Goal: Transaction & Acquisition: Purchase product/service

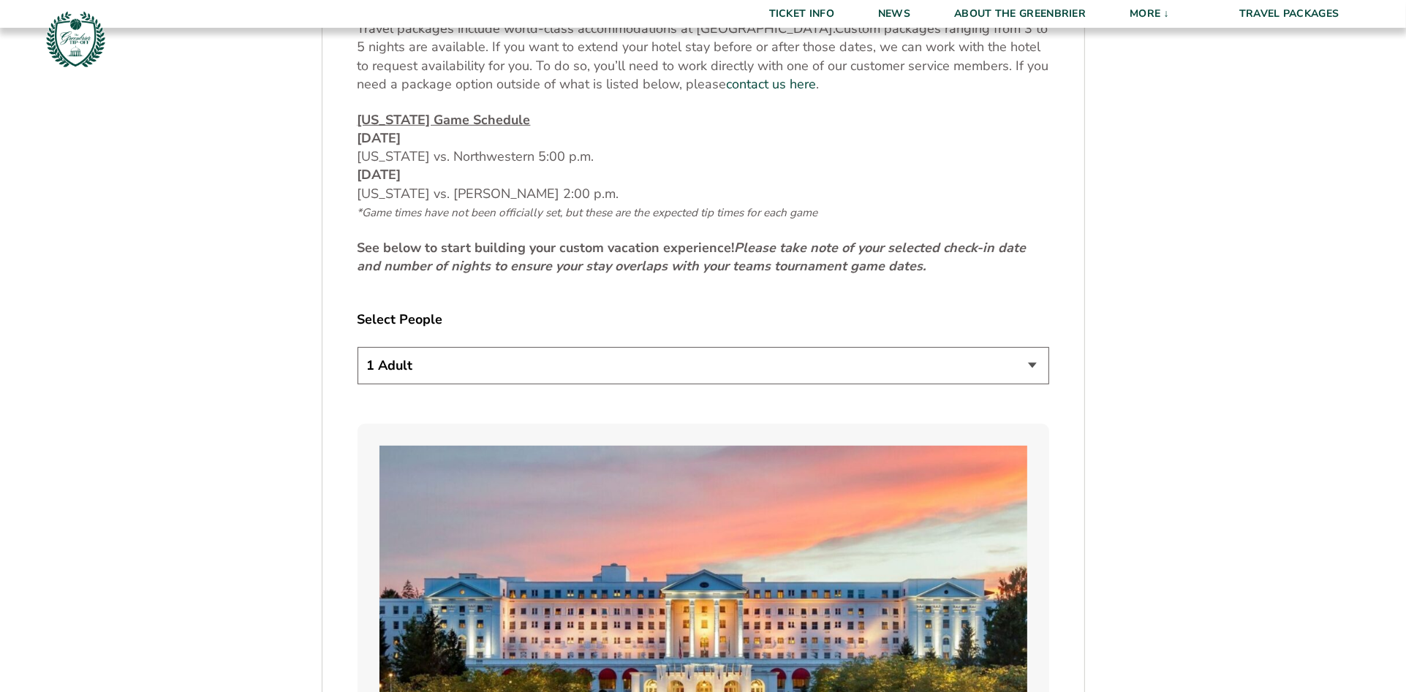
scroll to position [725, 0]
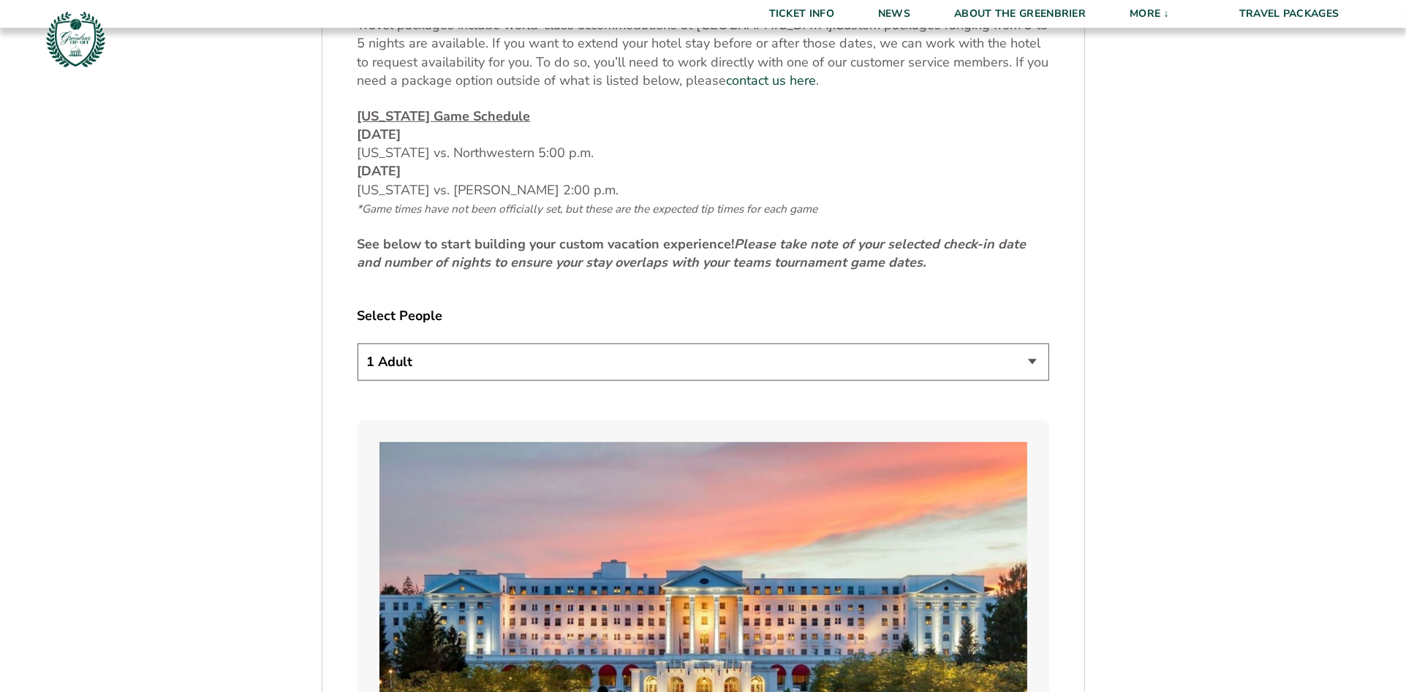
click at [1037, 360] on select "1 Adult 2 Adults 3 Adults 4 Adults 2 Adults + 1 Child 2 Adults + 2 Children 2 A…" at bounding box center [703, 362] width 692 height 37
select select "2 Adults"
click at [357, 344] on select "1 Adult 2 Adults 3 Adults 4 Adults 2 Adults + 1 Child 2 Adults + 2 Children 2 A…" at bounding box center [703, 362] width 692 height 37
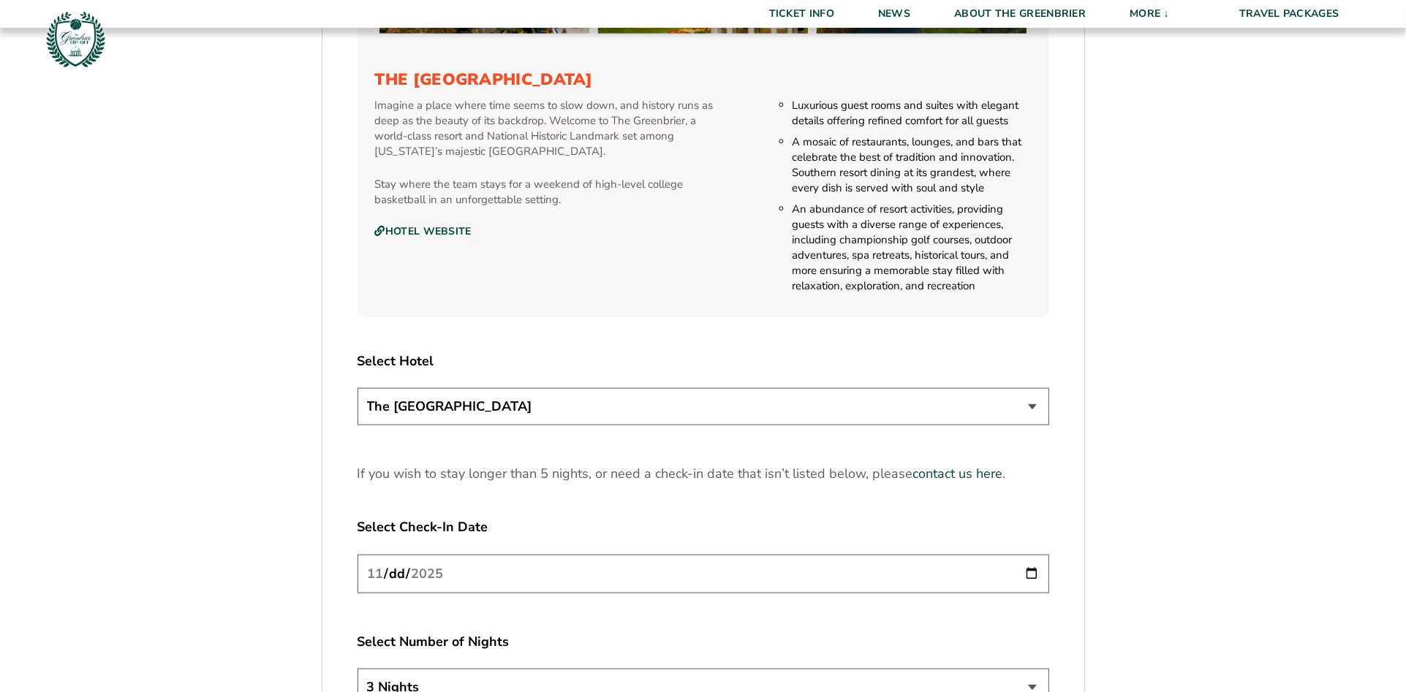
scroll to position [1636, 0]
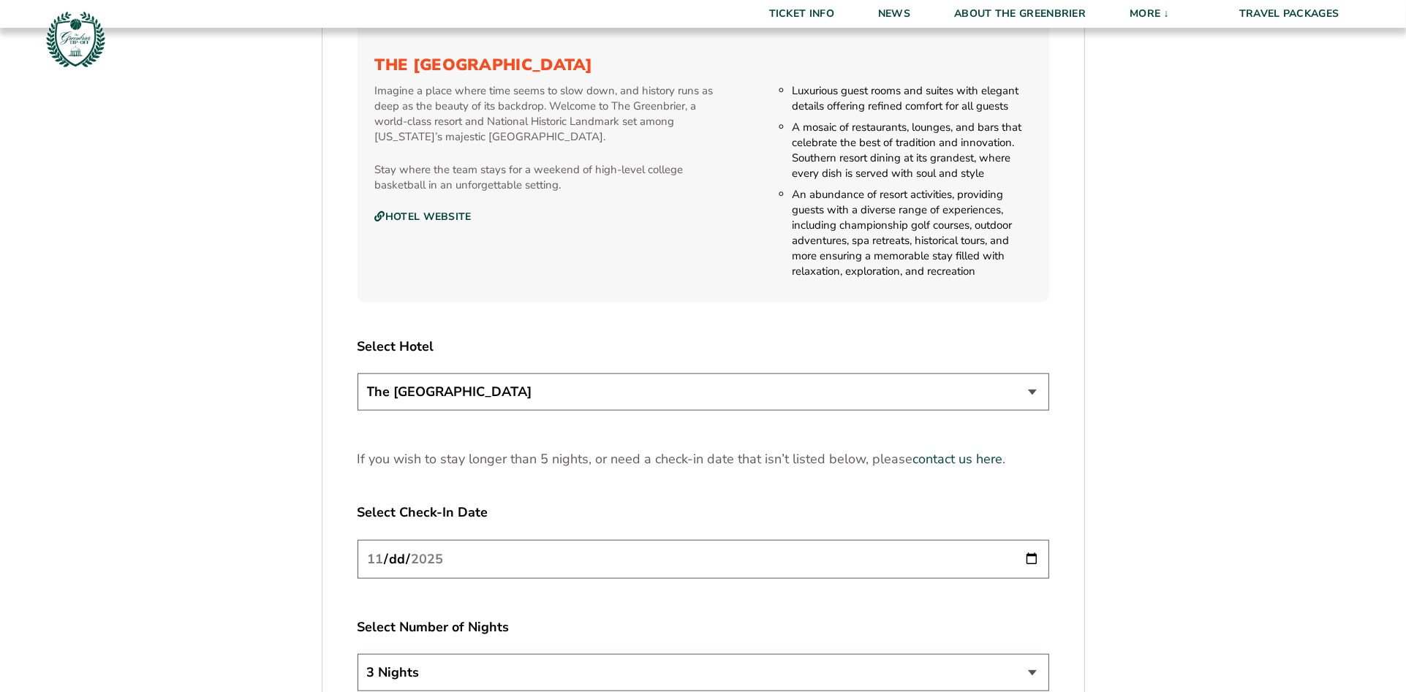
click at [1034, 390] on select "The Greenbrier Resort" at bounding box center [703, 392] width 692 height 37
click at [357, 374] on select "The Greenbrier Resort" at bounding box center [703, 392] width 692 height 37
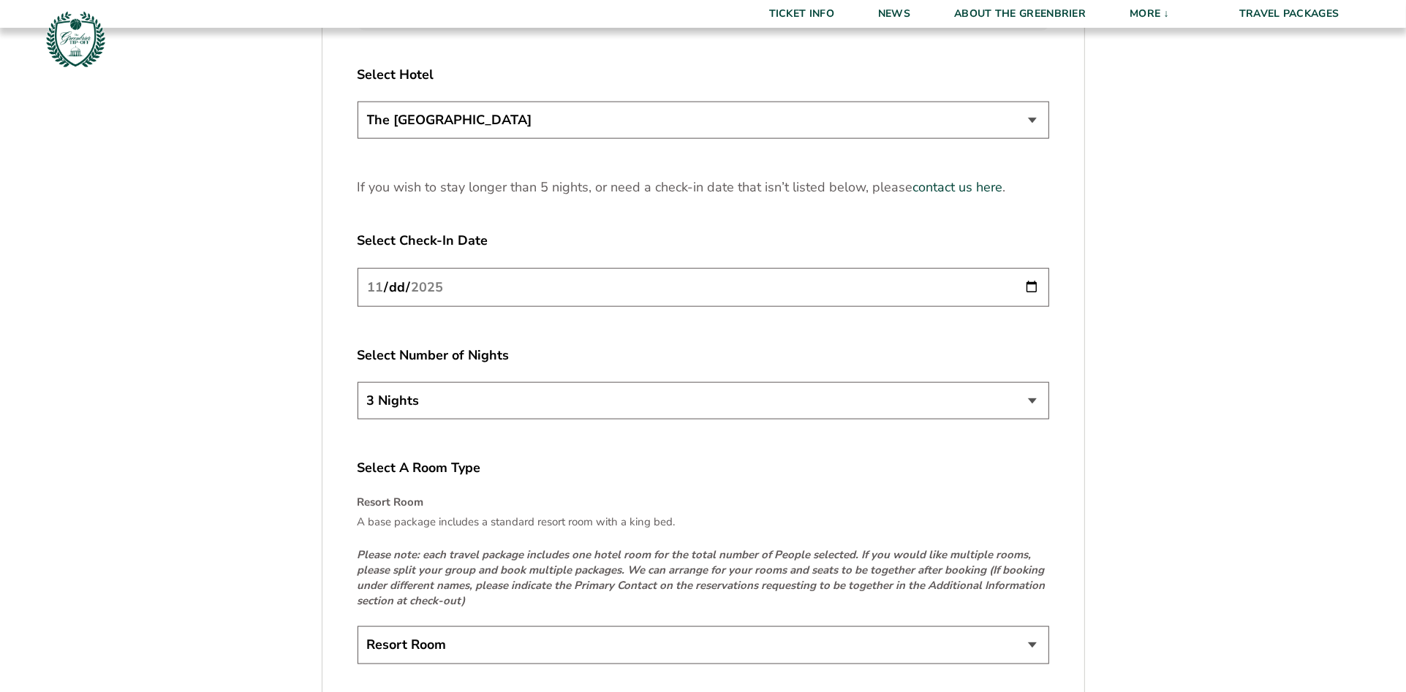
scroll to position [1912, 0]
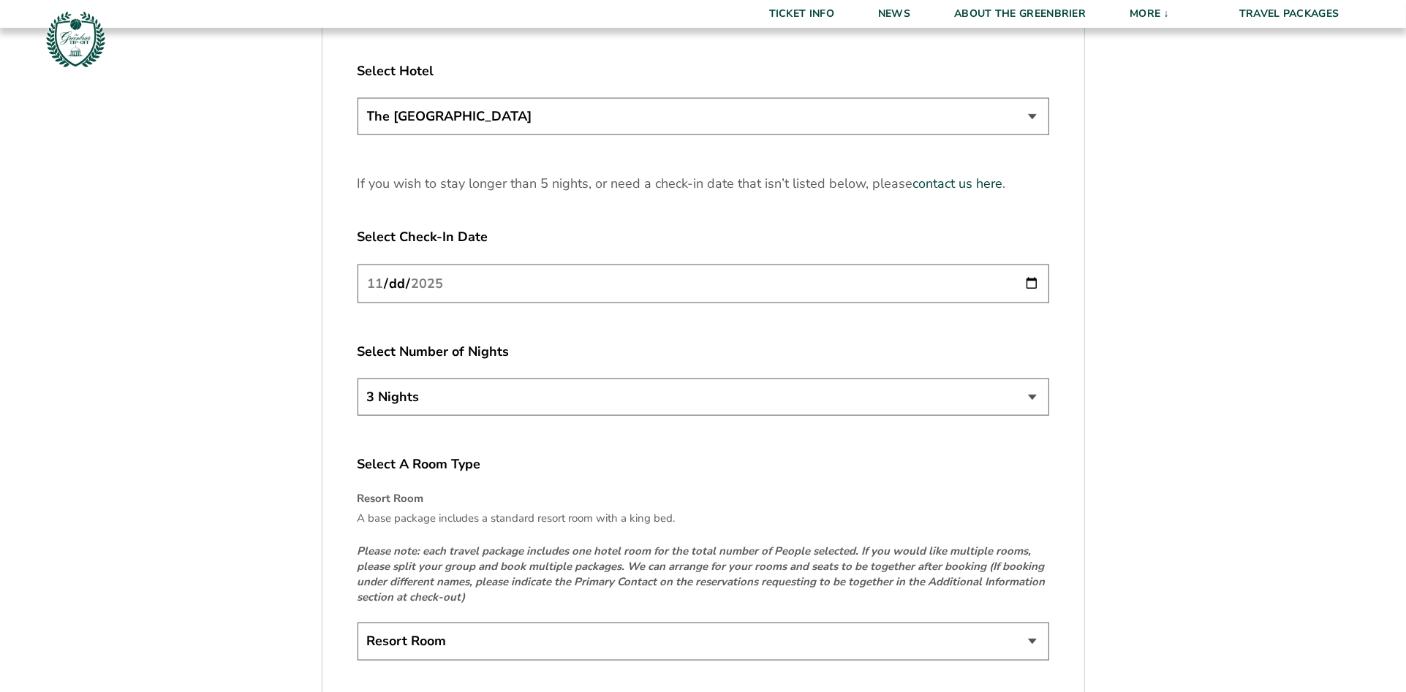
click at [1031, 280] on input "2025-11-20" at bounding box center [703, 284] width 692 height 39
type input "2025-11-21"
click at [1030, 280] on input "2025-11-21" at bounding box center [703, 284] width 692 height 39
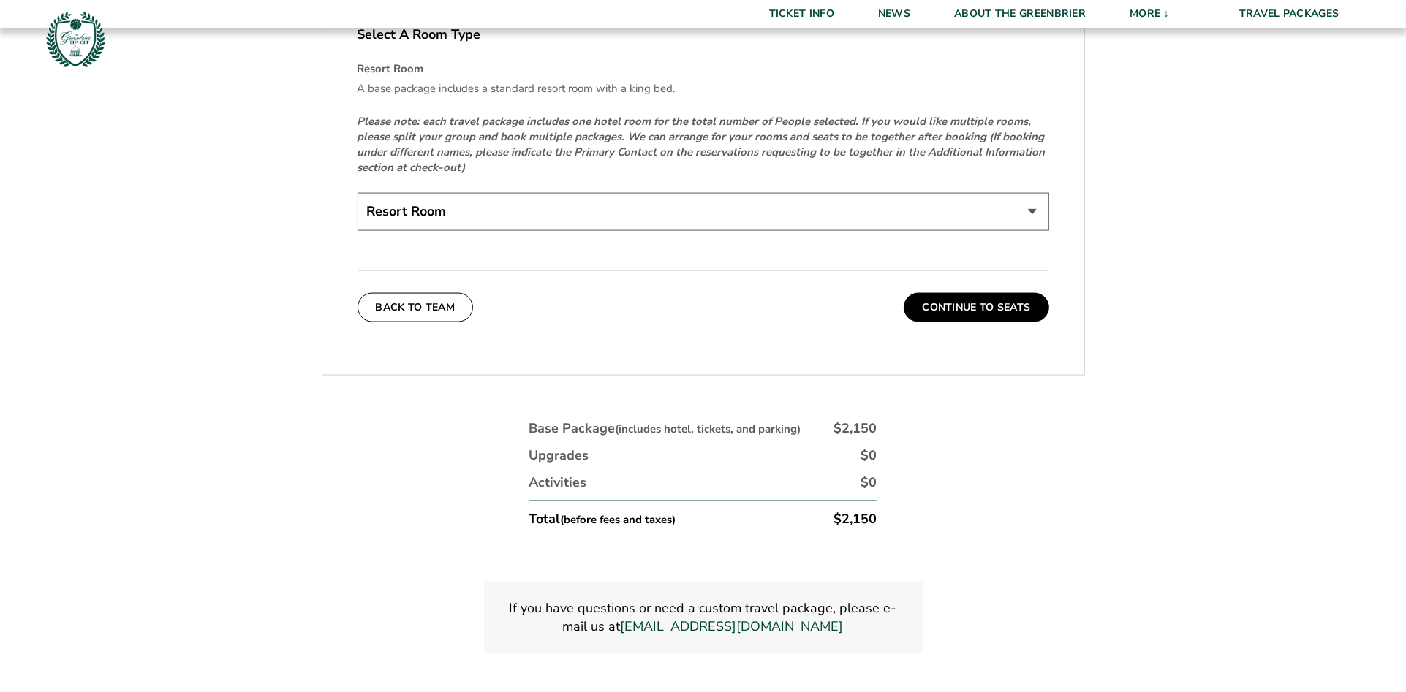
scroll to position [2393, 0]
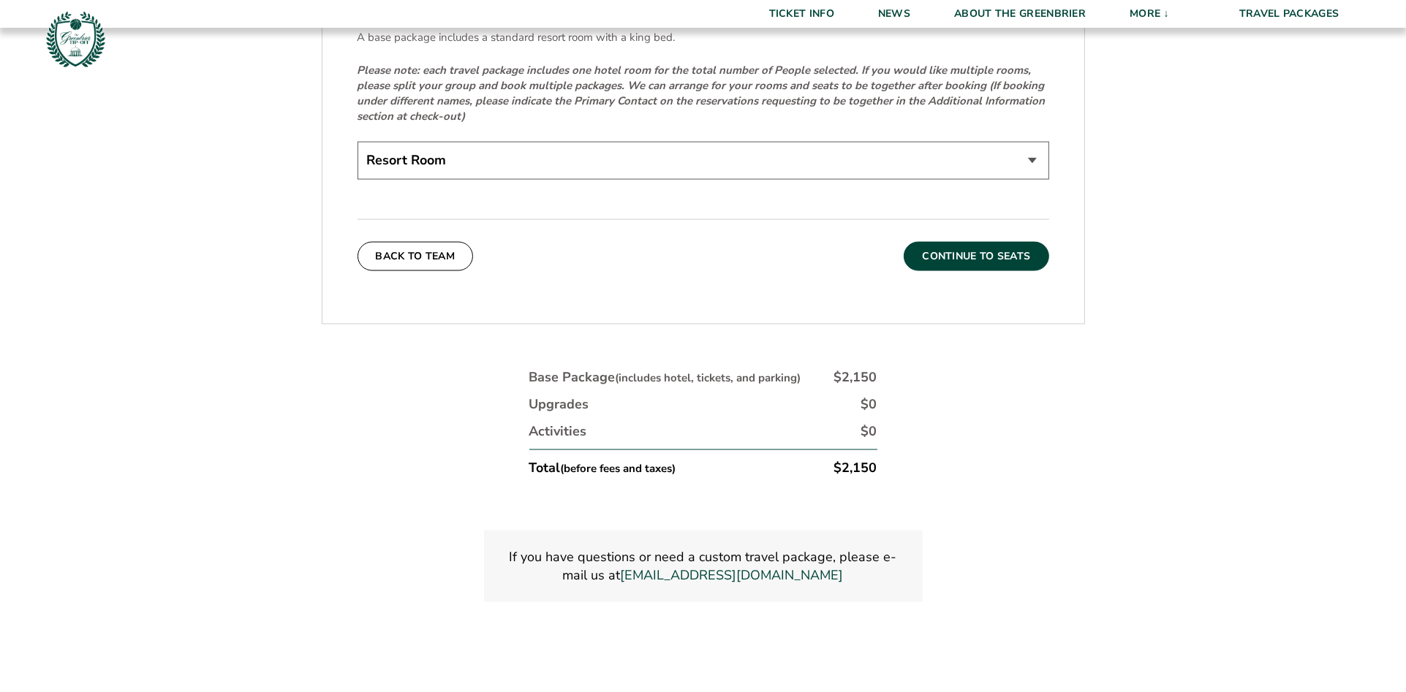
click at [979, 251] on button "Continue To Seats" at bounding box center [976, 256] width 145 height 29
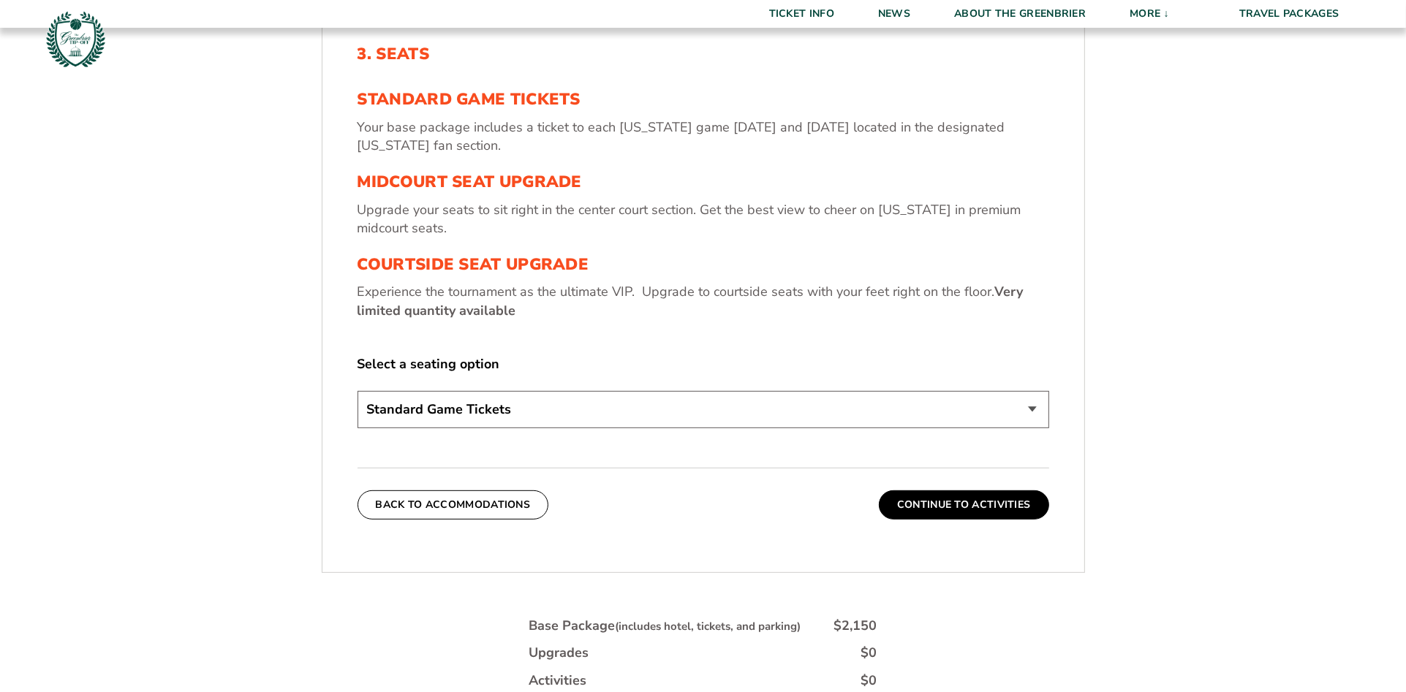
scroll to position [562, 0]
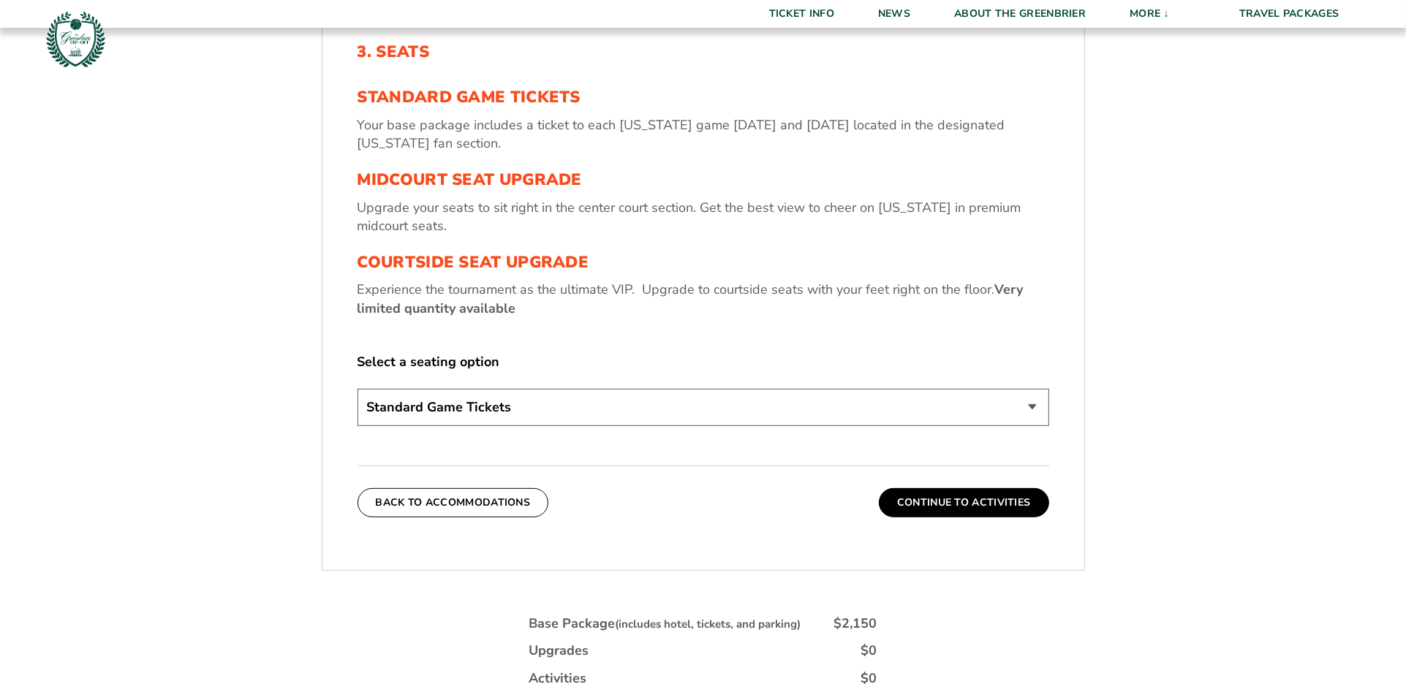
click at [1020, 403] on select "Standard Game Tickets Midcourt Seat Upgrade (+$130 per person) Courtside Seat U…" at bounding box center [703, 407] width 692 height 37
click at [357, 389] on select "Standard Game Tickets Midcourt Seat Upgrade (+$130 per person) Courtside Seat U…" at bounding box center [703, 407] width 692 height 37
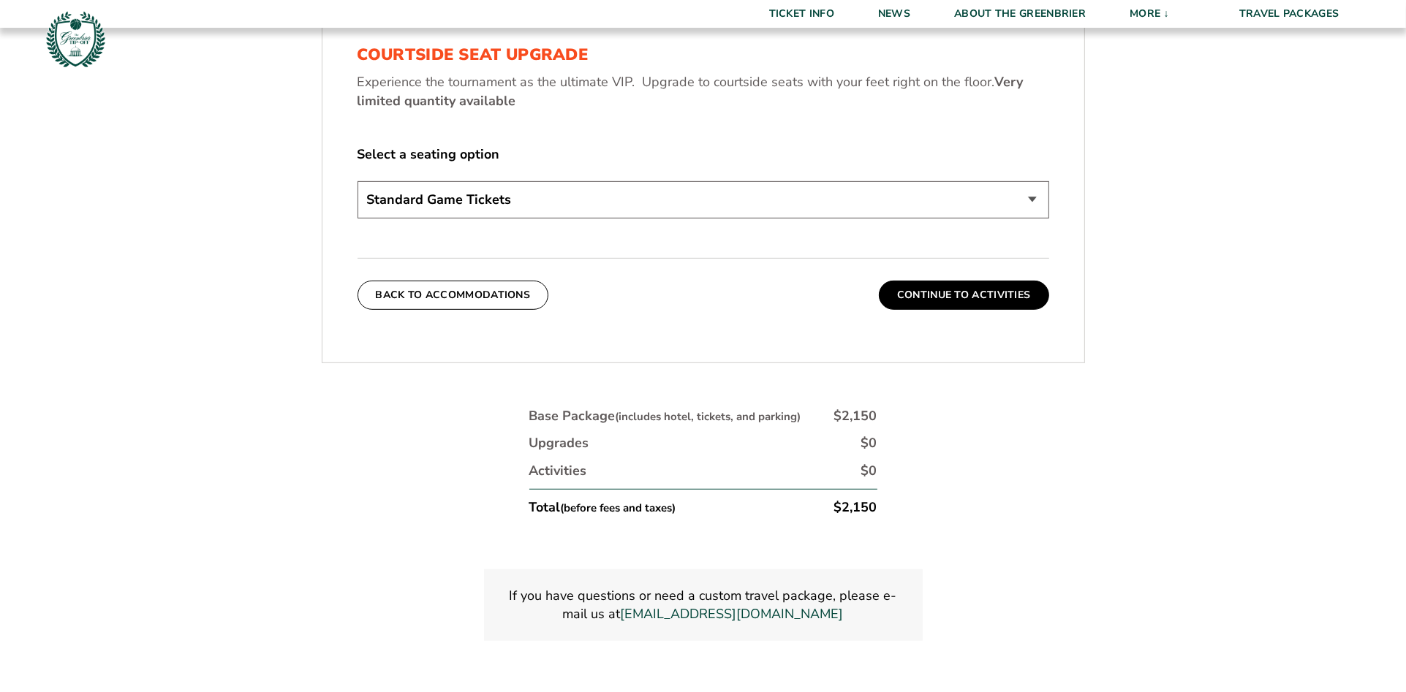
scroll to position [773, 0]
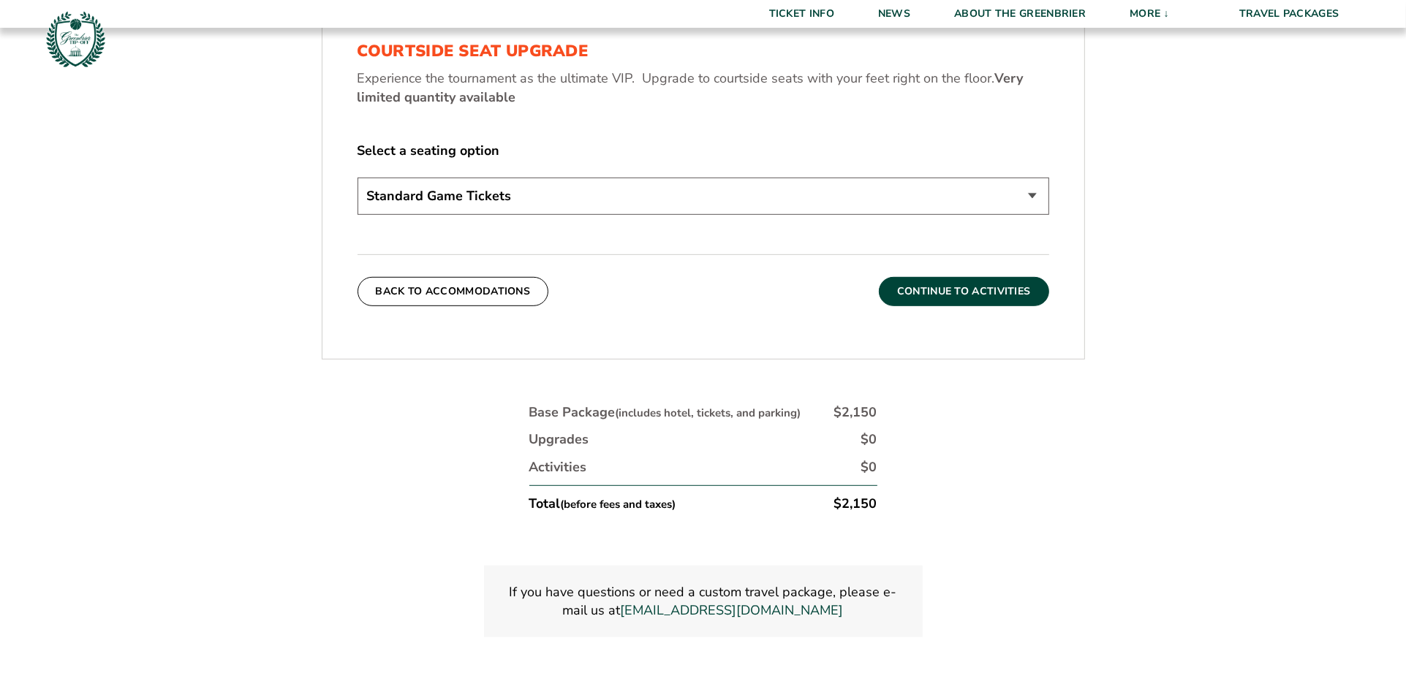
click at [990, 288] on button "Continue To Activities" at bounding box center [964, 291] width 170 height 29
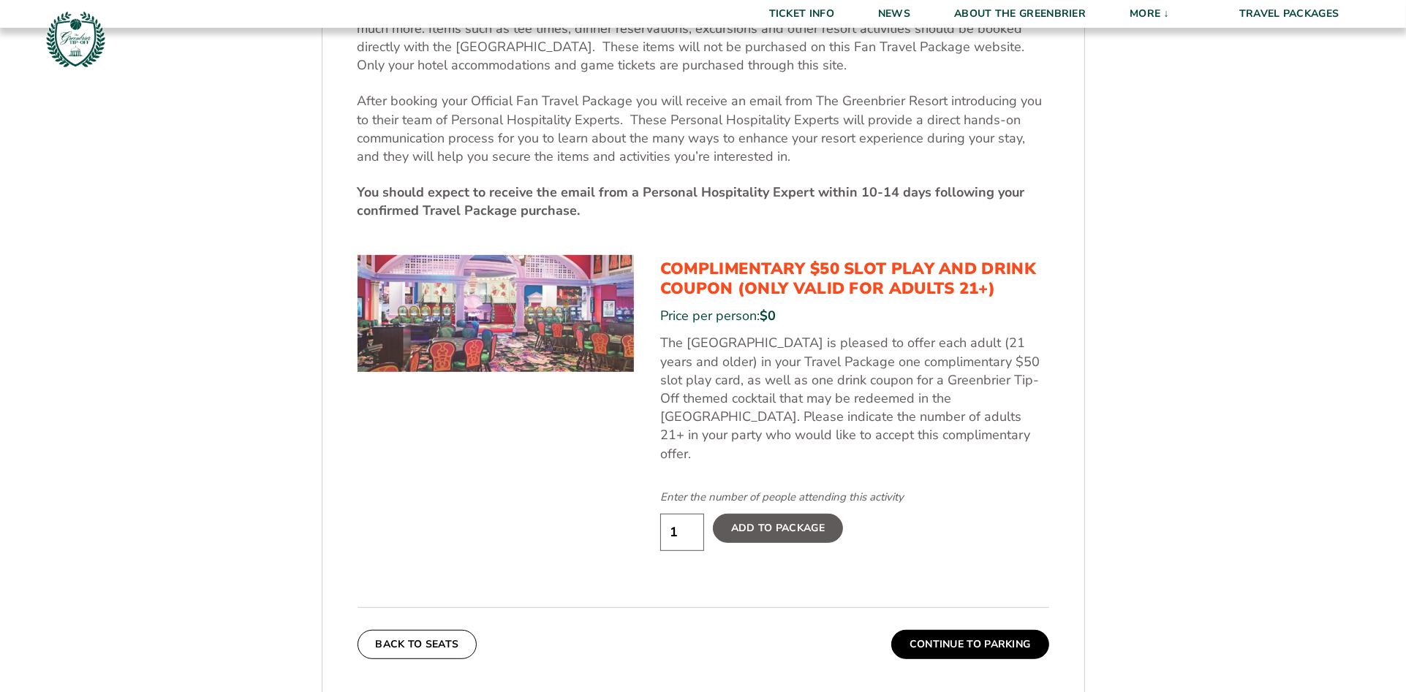
scroll to position [678, 0]
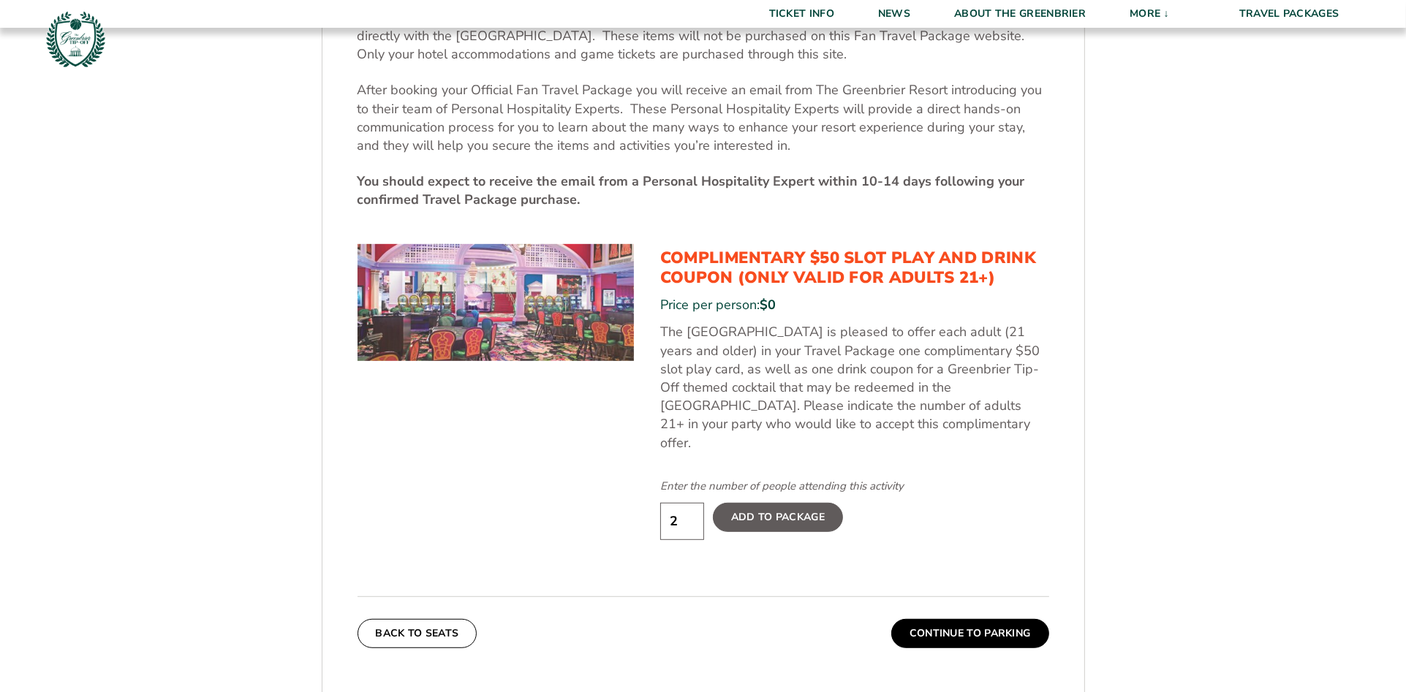
type input "2"
click at [685, 503] on input "2" at bounding box center [682, 521] width 44 height 37
click at [760, 503] on label "Add To Package" at bounding box center [778, 517] width 130 height 29
click at [0, 0] on input "Add To Package" at bounding box center [0, 0] width 0 height 0
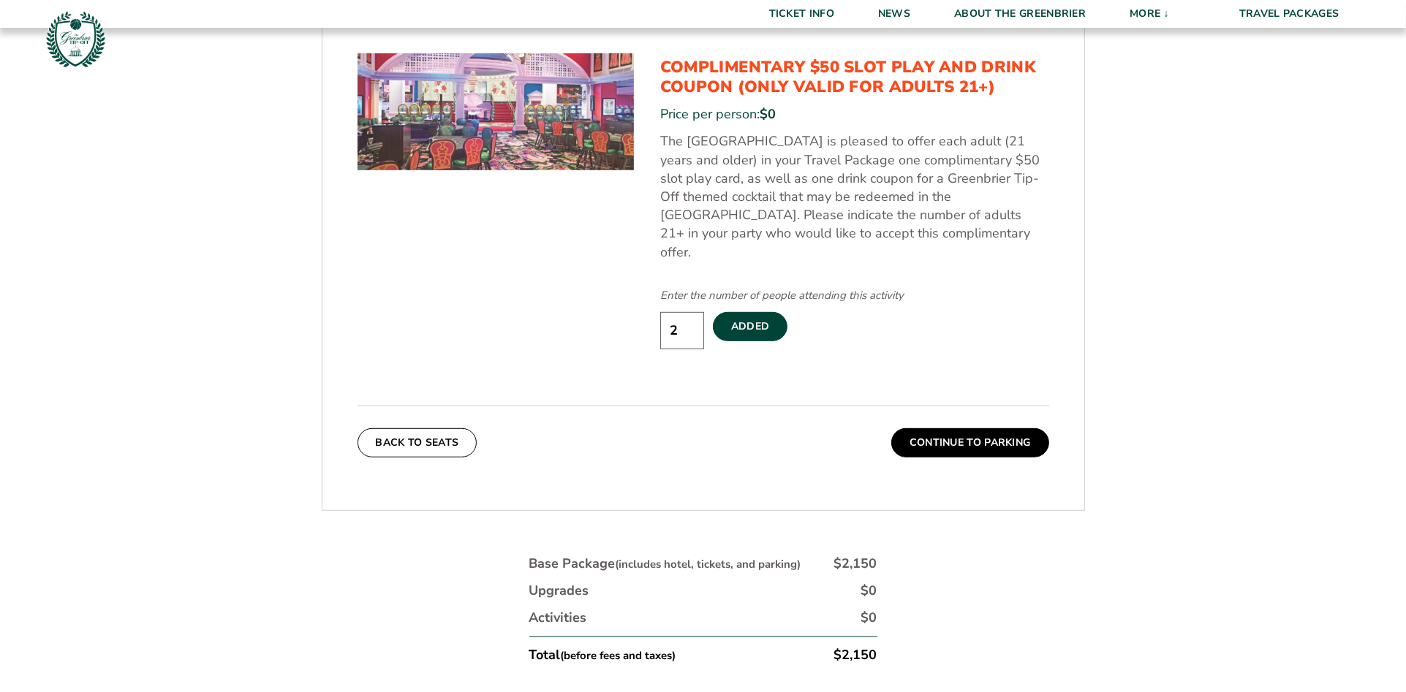
scroll to position [894, 0]
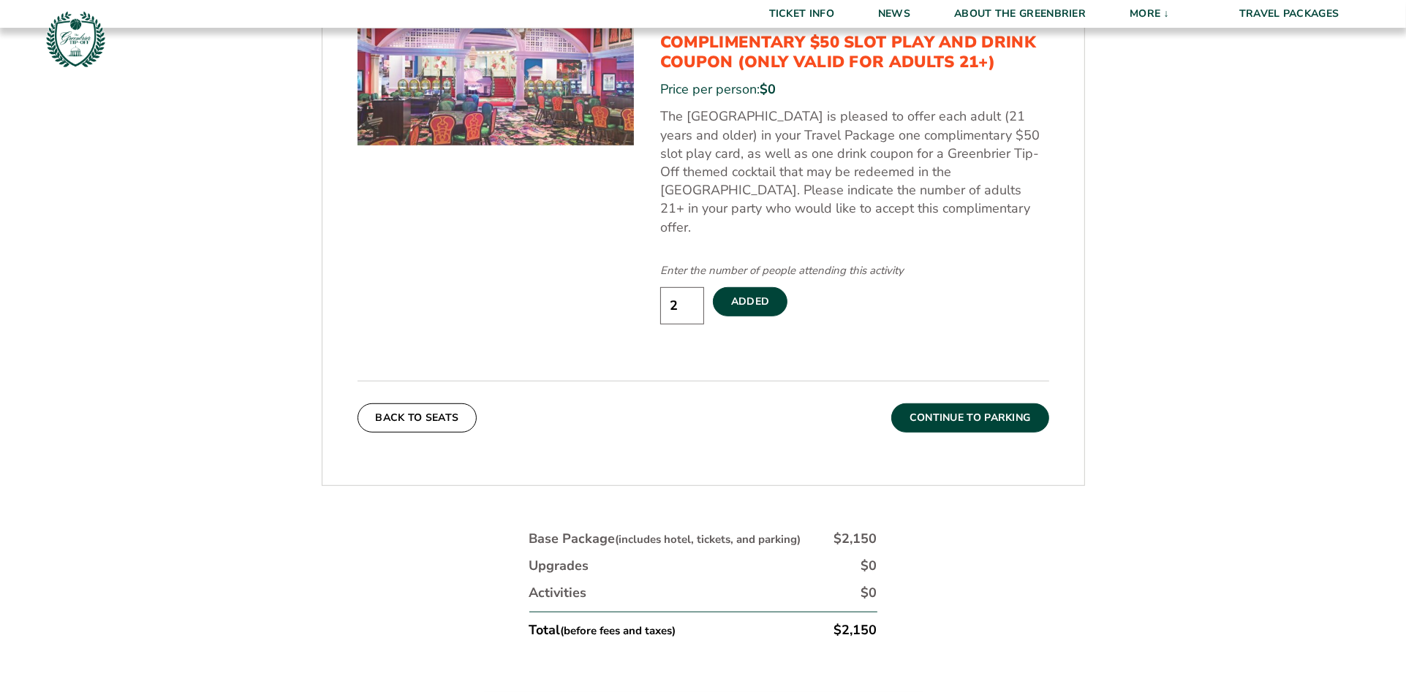
click at [981, 404] on button "Continue To Parking" at bounding box center [970, 418] width 158 height 29
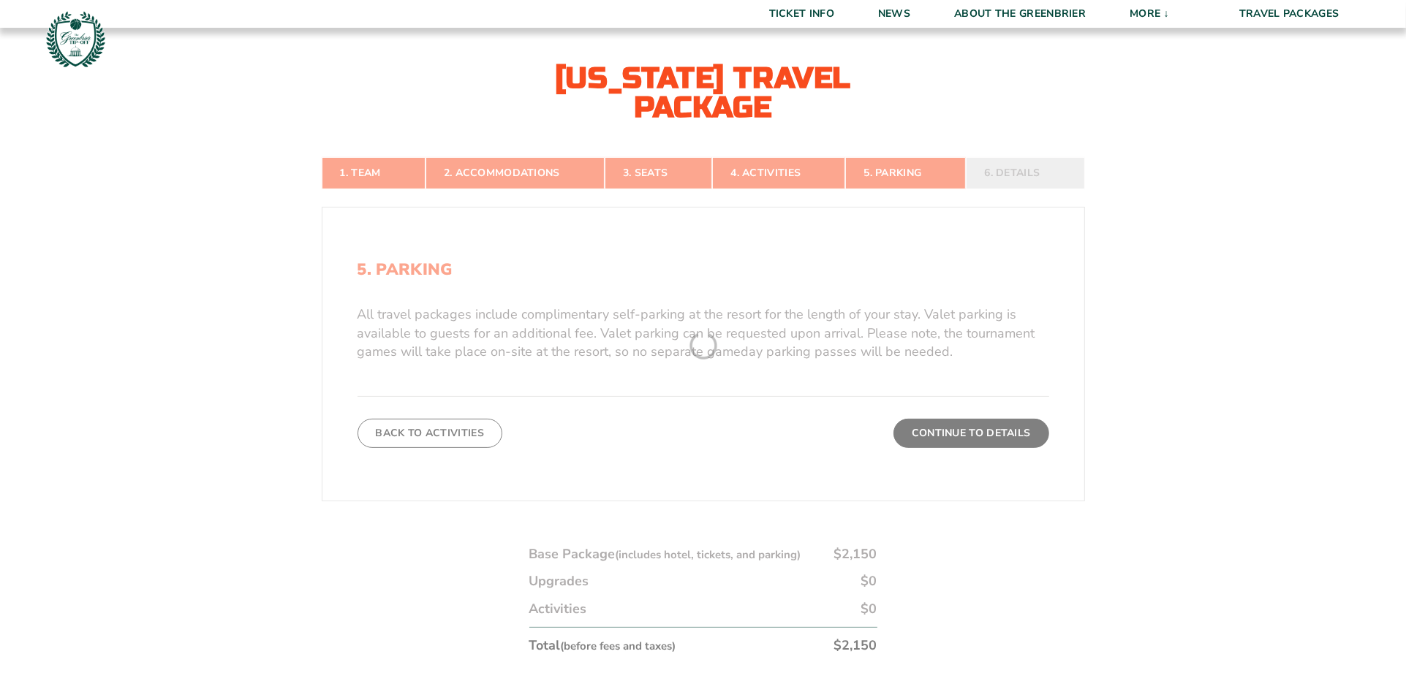
scroll to position [327, 0]
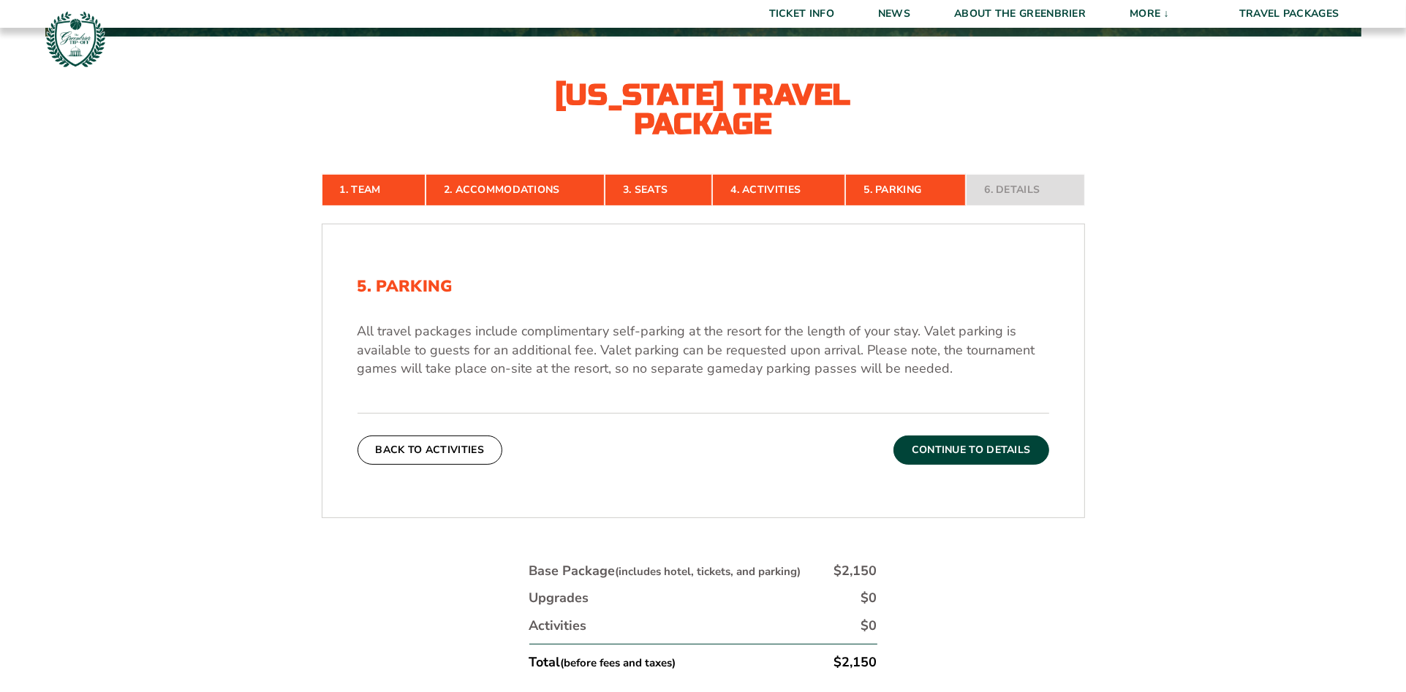
click at [977, 447] on button "Continue To Details" at bounding box center [971, 450] width 156 height 29
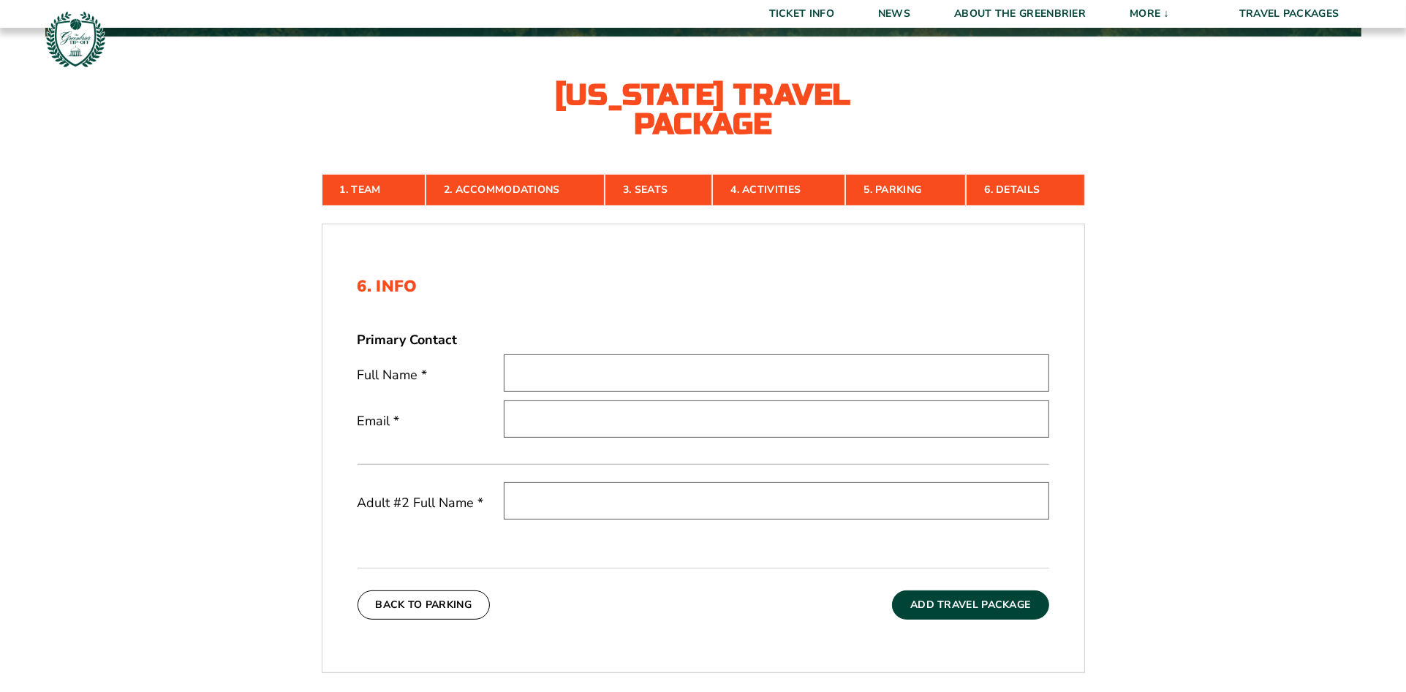
click at [644, 373] on input "text" at bounding box center [776, 373] width 545 height 37
type input "[PERSON_NAME]"
type input "[PERSON_NAME][EMAIL_ADDRESS][PERSON_NAME][DOMAIN_NAME]"
click at [618, 505] on input "text" at bounding box center [776, 500] width 545 height 37
type input "[PERSON_NAME]"
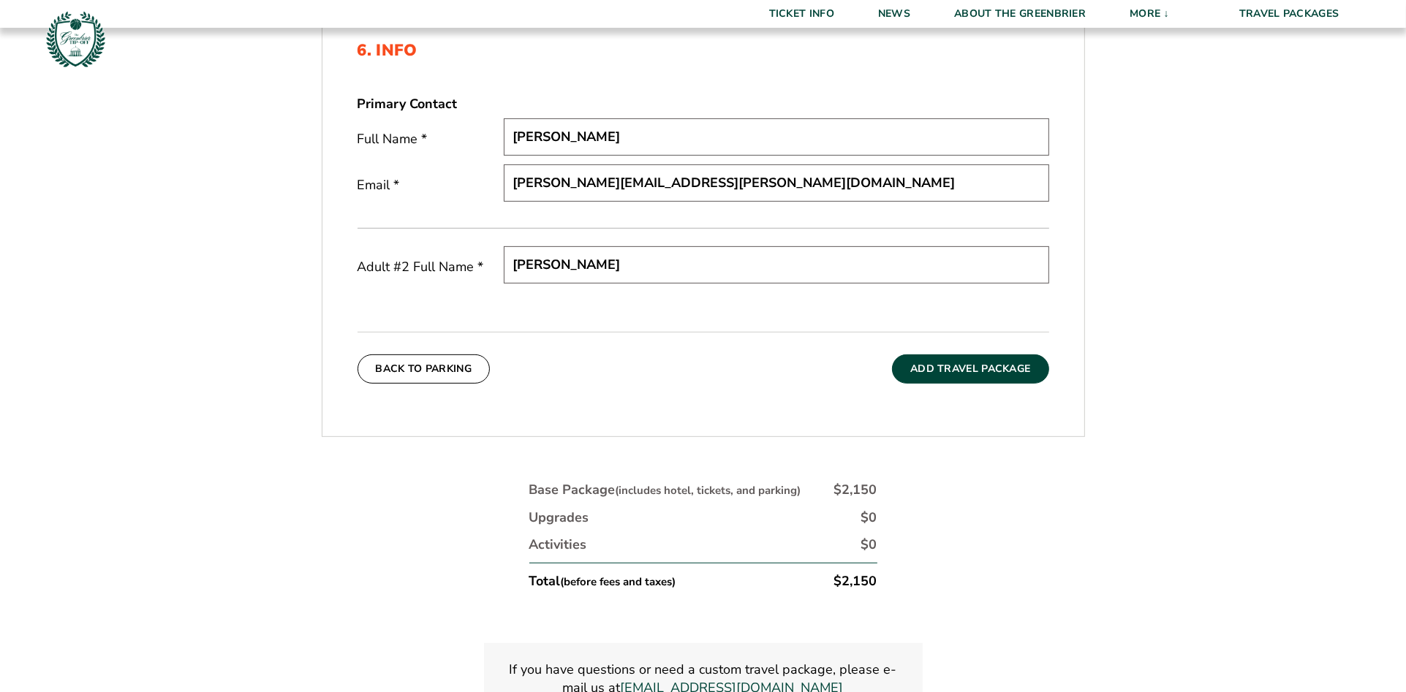
scroll to position [565, 0]
click at [942, 362] on button "Add Travel Package" at bounding box center [970, 367] width 156 height 29
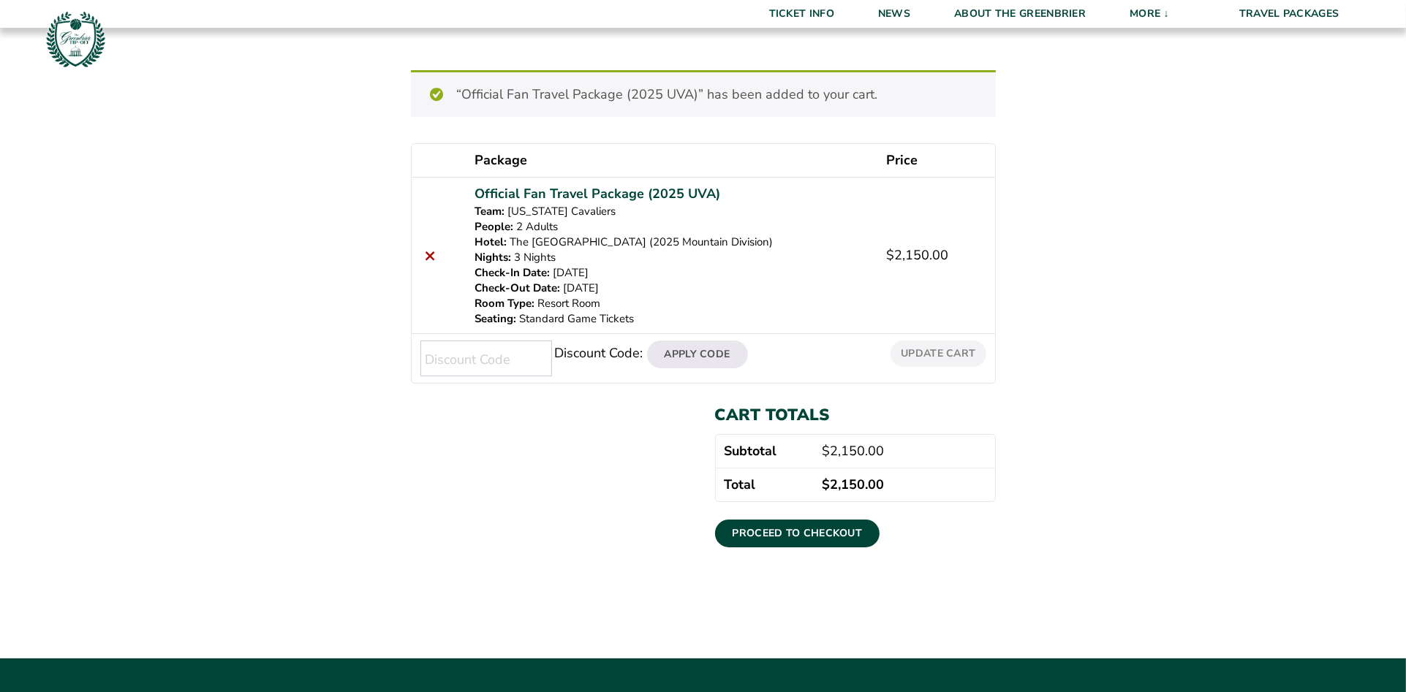
scroll to position [154, 0]
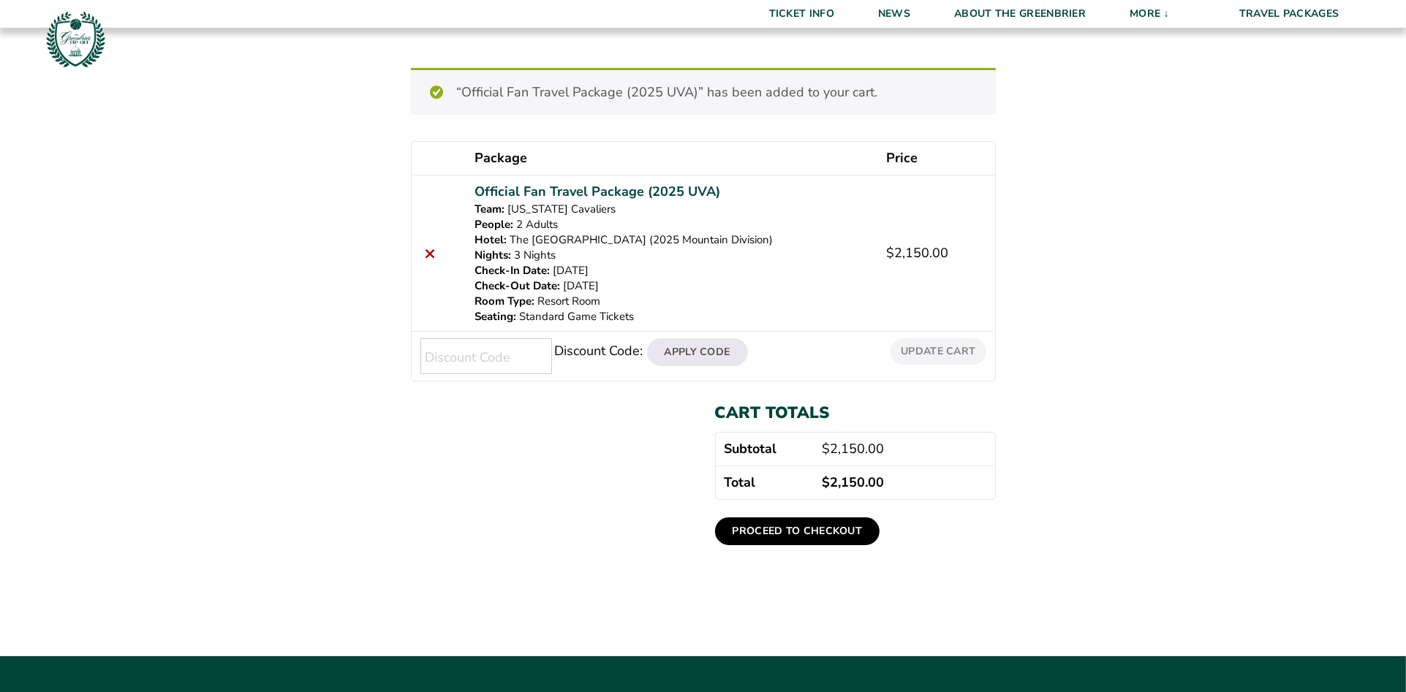
click at [782, 522] on link "Proceed to checkout" at bounding box center [797, 532] width 165 height 28
click at [779, 529] on link "Proceed to checkout" at bounding box center [797, 532] width 165 height 28
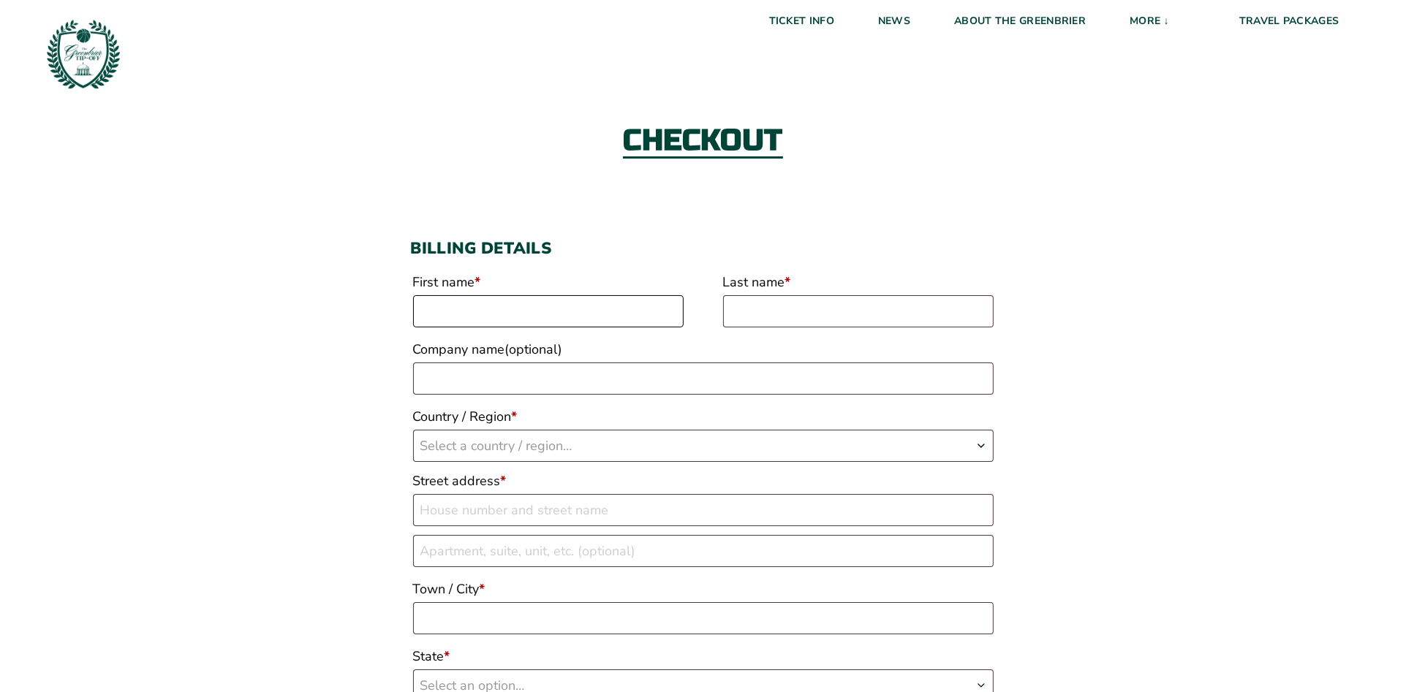
click at [608, 315] on input "First name *" at bounding box center [548, 311] width 270 height 32
type input "[PERSON_NAME]"
select select "US"
type input "[STREET_ADDRESS]"
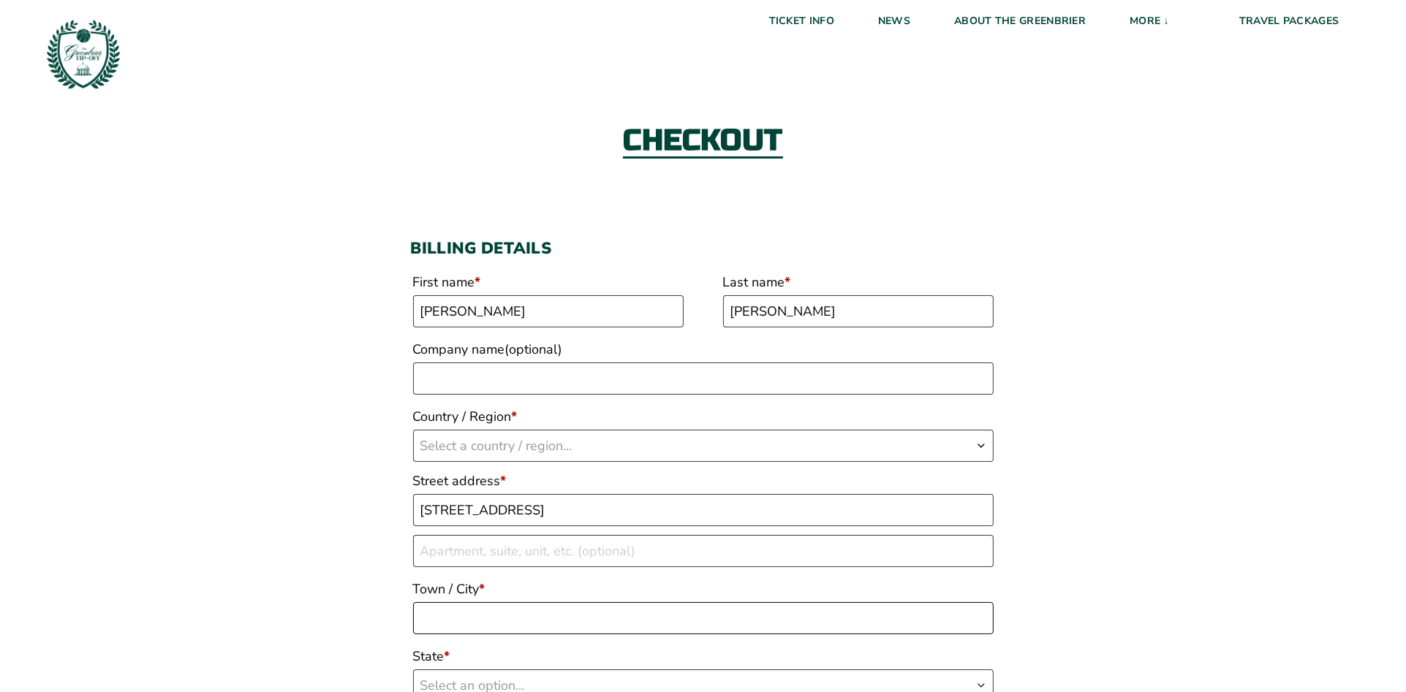
type input "ROANOKE"
type input "24018"
type input "15408159006"
type input "[PERSON_NAME][EMAIL_ADDRESS][PERSON_NAME][DOMAIN_NAME]"
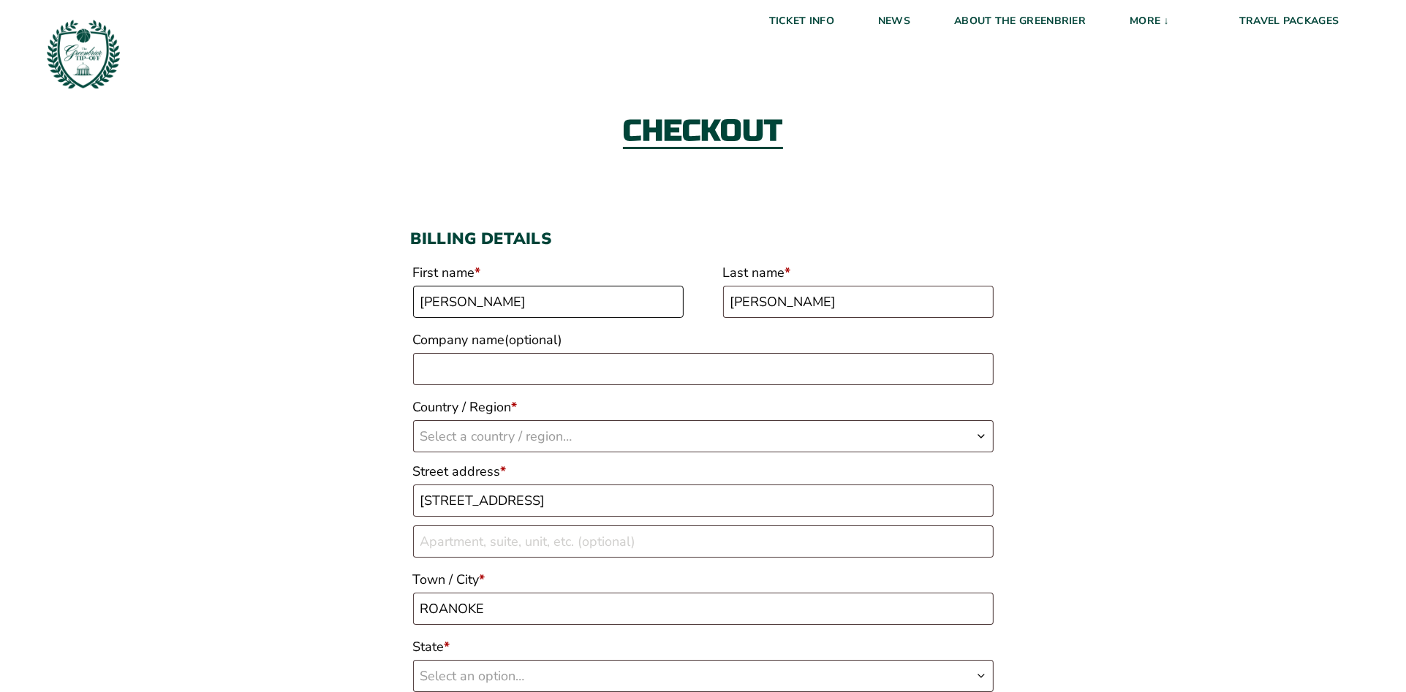
select select "US"
select select "VA"
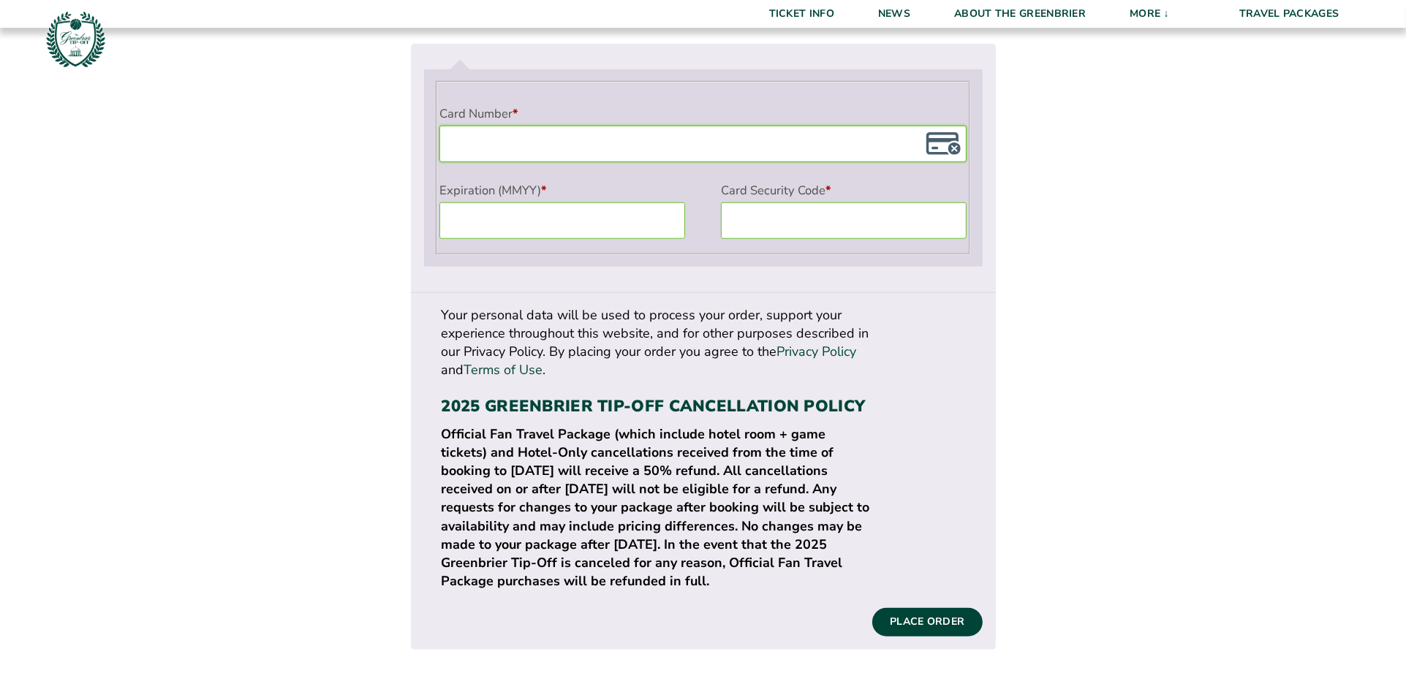
scroll to position [1399, 0]
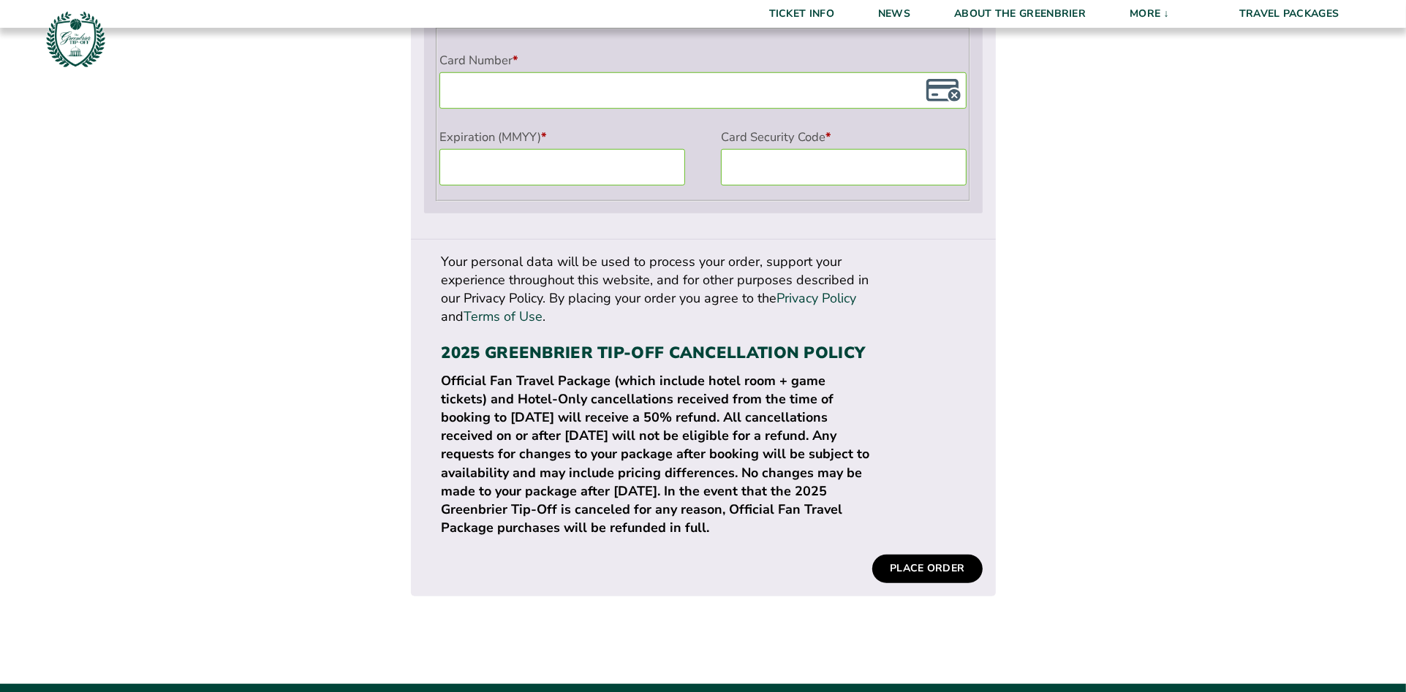
click at [936, 555] on button "Place order" at bounding box center [927, 569] width 110 height 28
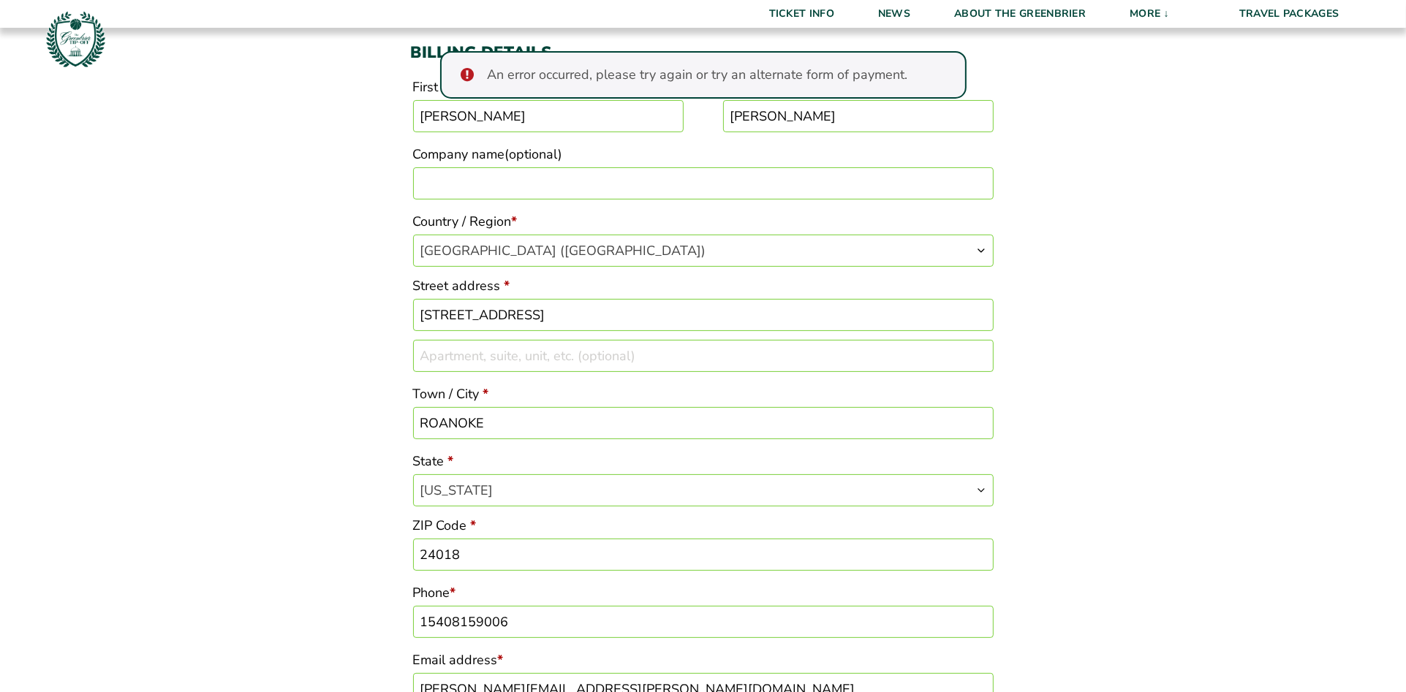
scroll to position [257, 0]
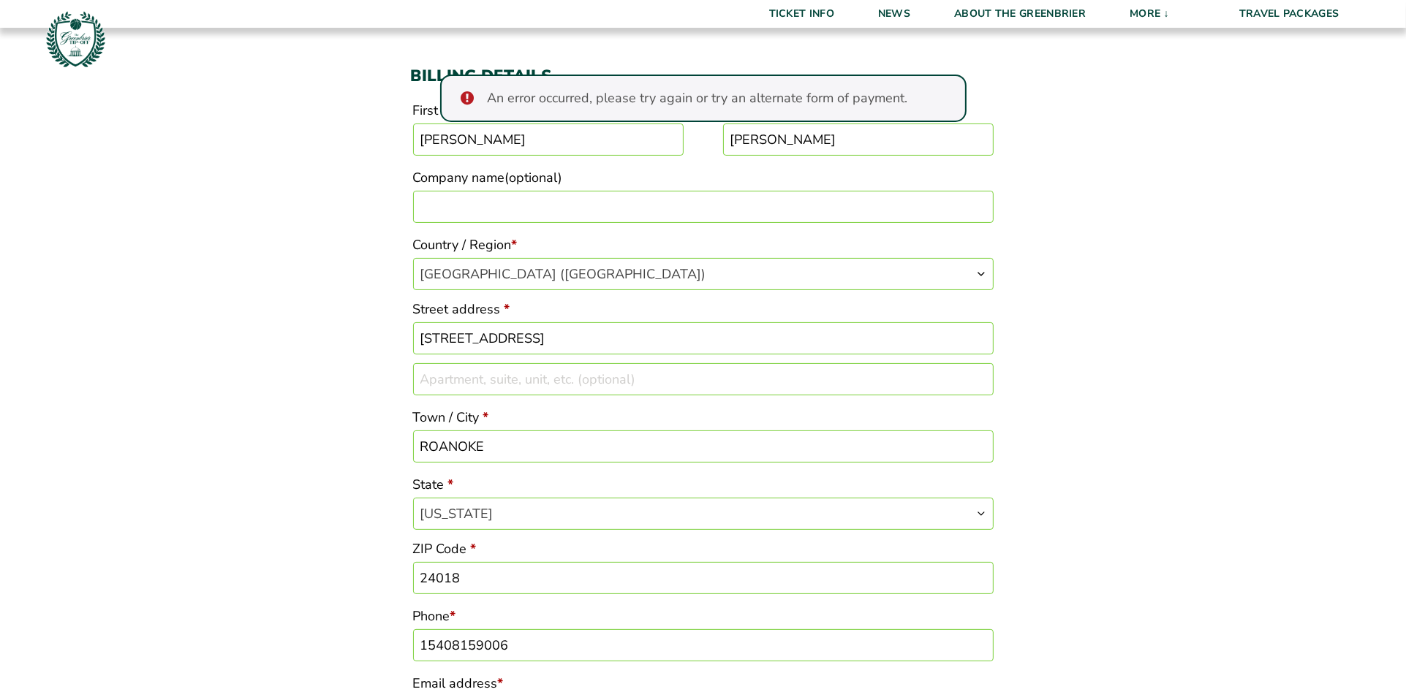
drag, startPoint x: 917, startPoint y: 40, endPoint x: 904, endPoint y: 53, distance: 18.6
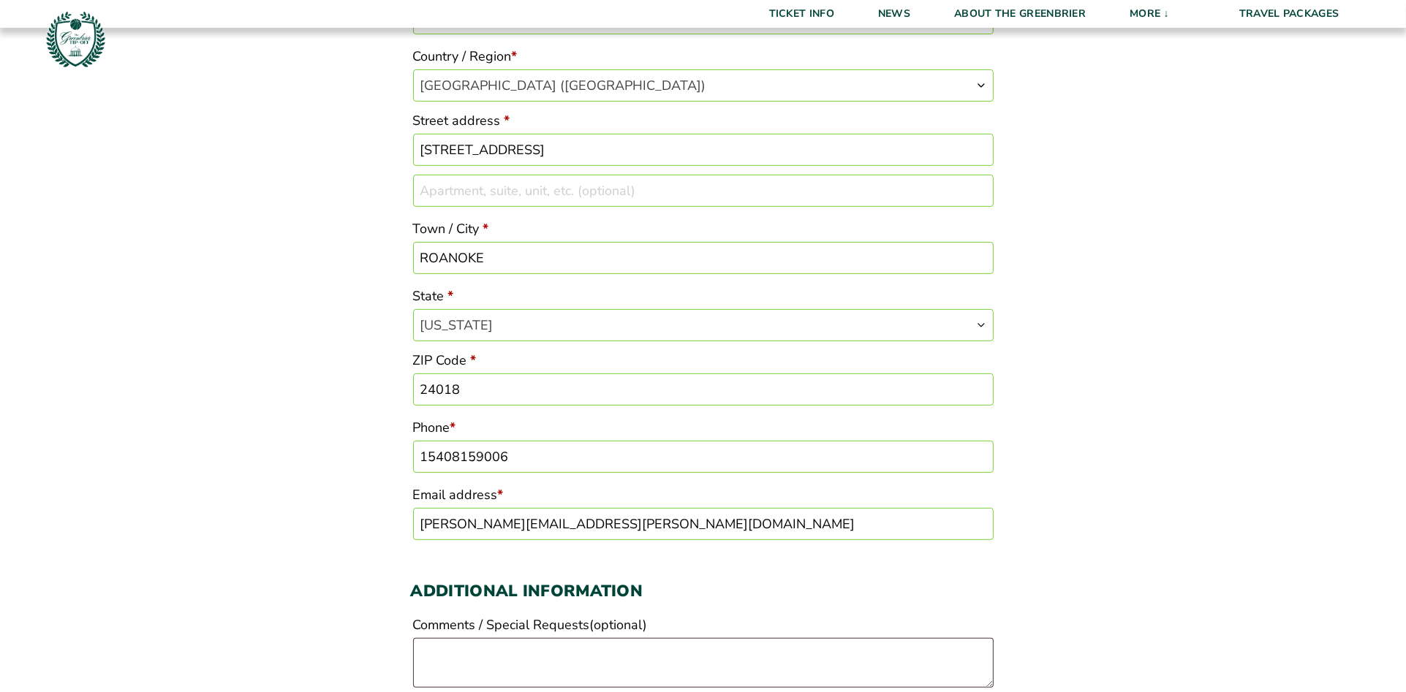
scroll to position [504, 0]
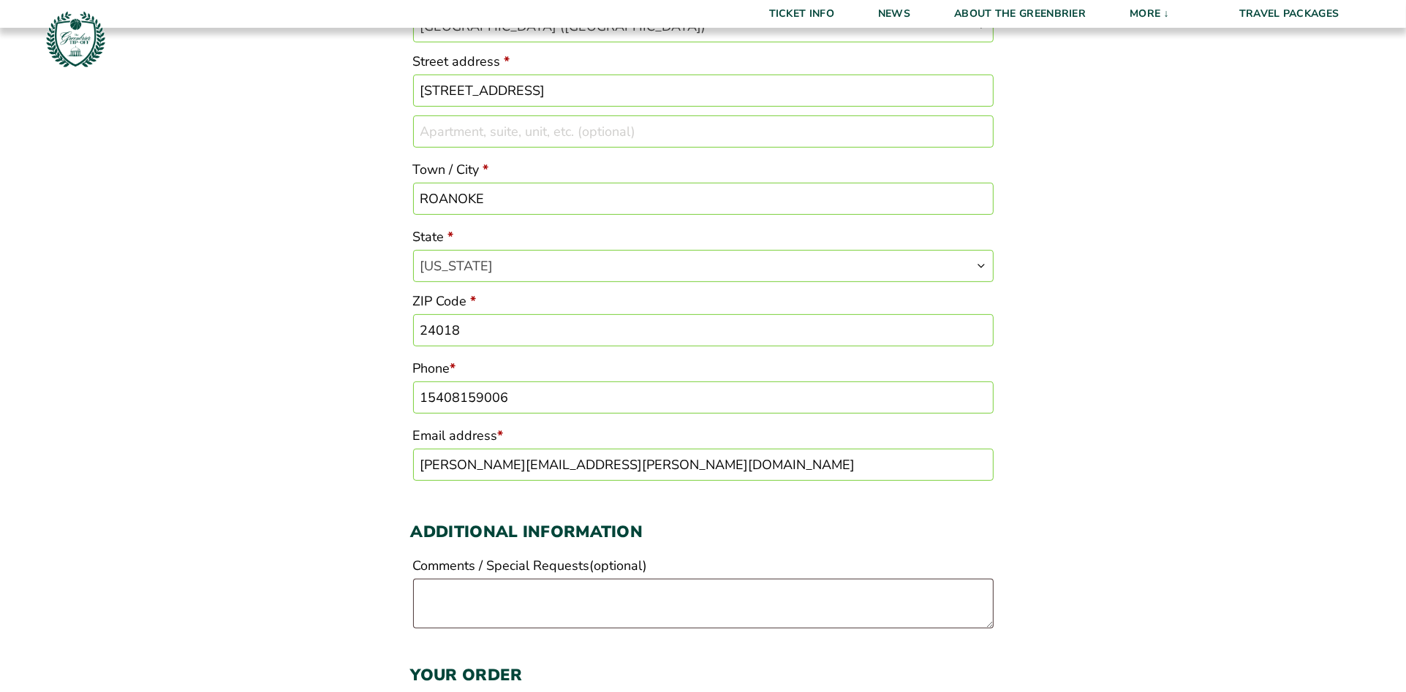
click at [1405, 281] on div "Checkout Discount Code: Apply Code An error occurred, please try again or try a…" at bounding box center [703, 566] width 1406 height 2017
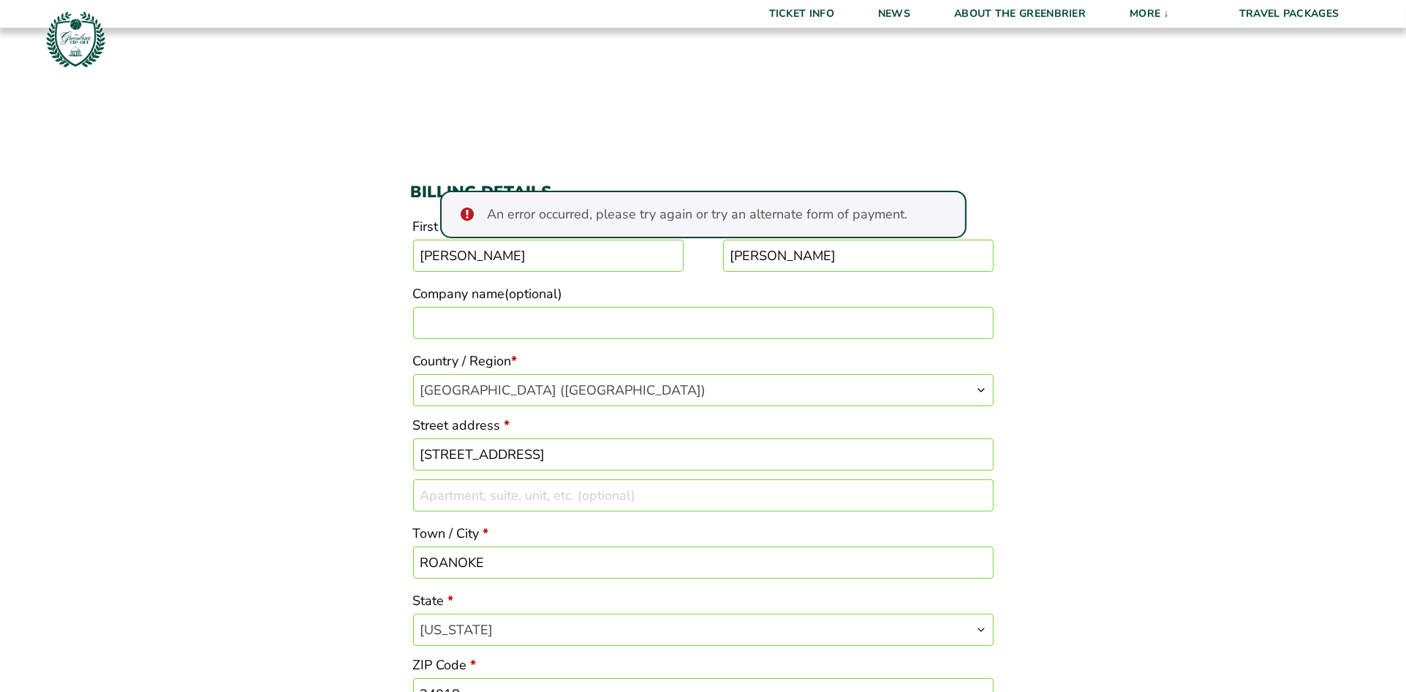
scroll to position [76, 0]
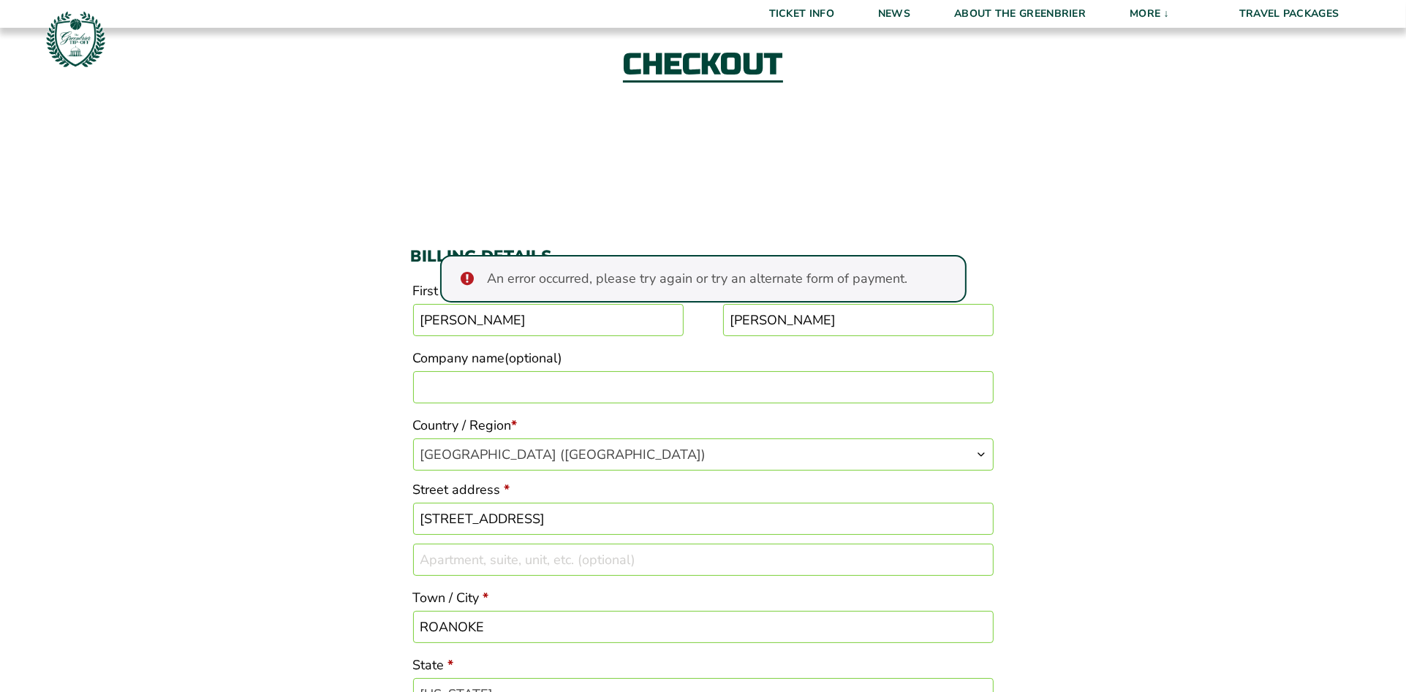
click at [941, 287] on ul "An error occurred, please try again or try an alternate form of payment." at bounding box center [703, 279] width 526 height 48
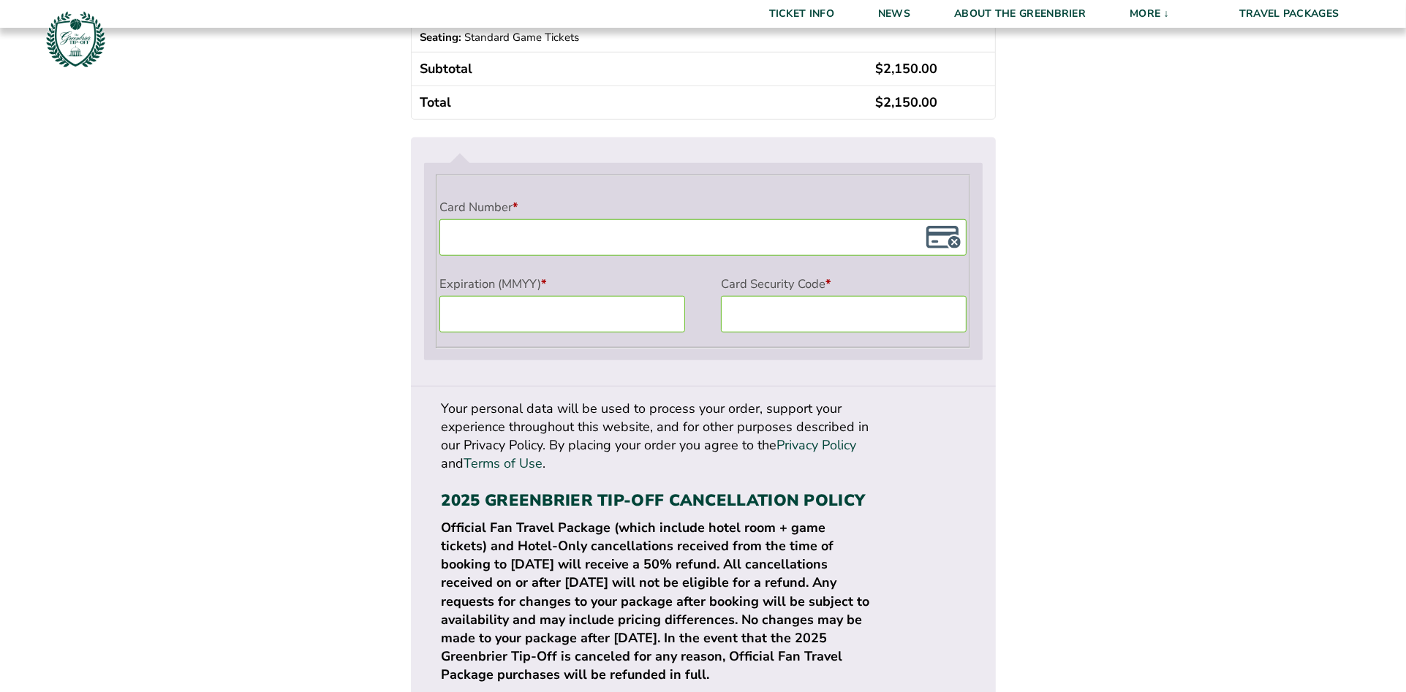
scroll to position [1360, 0]
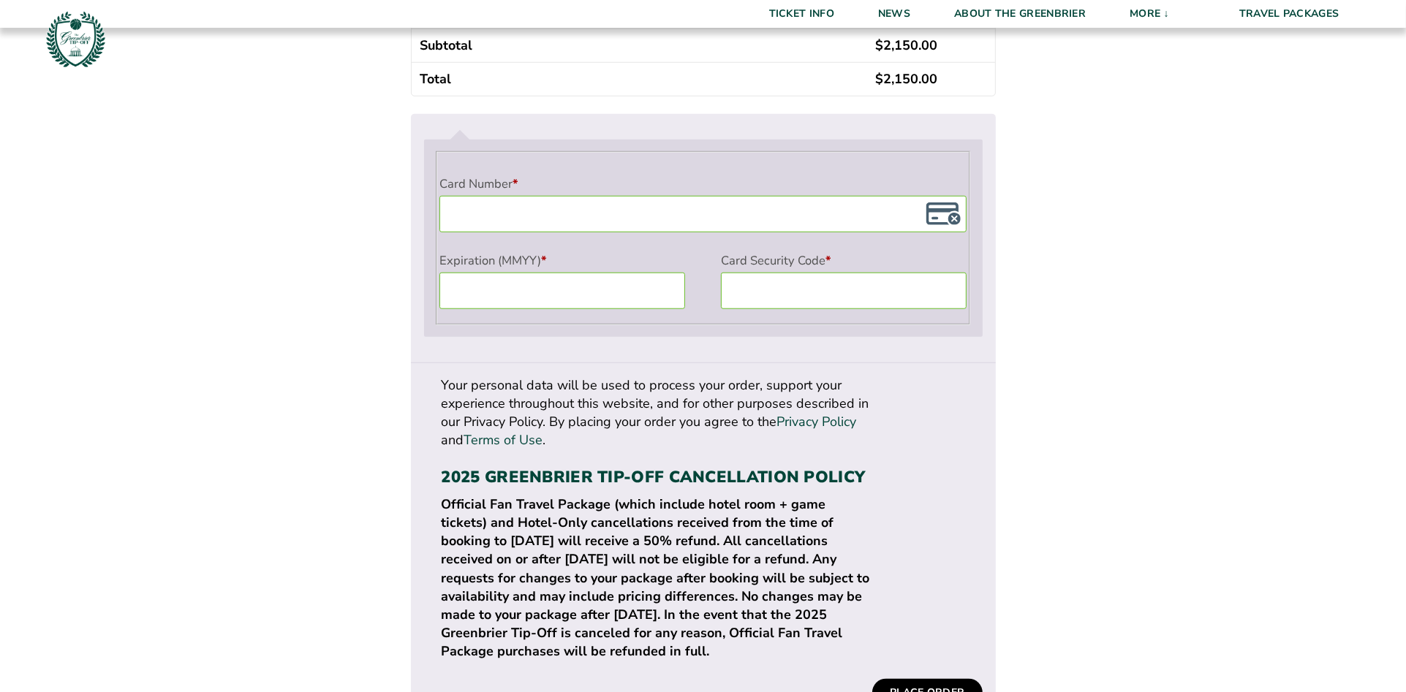
click at [932, 679] on button "Place order" at bounding box center [927, 693] width 110 height 28
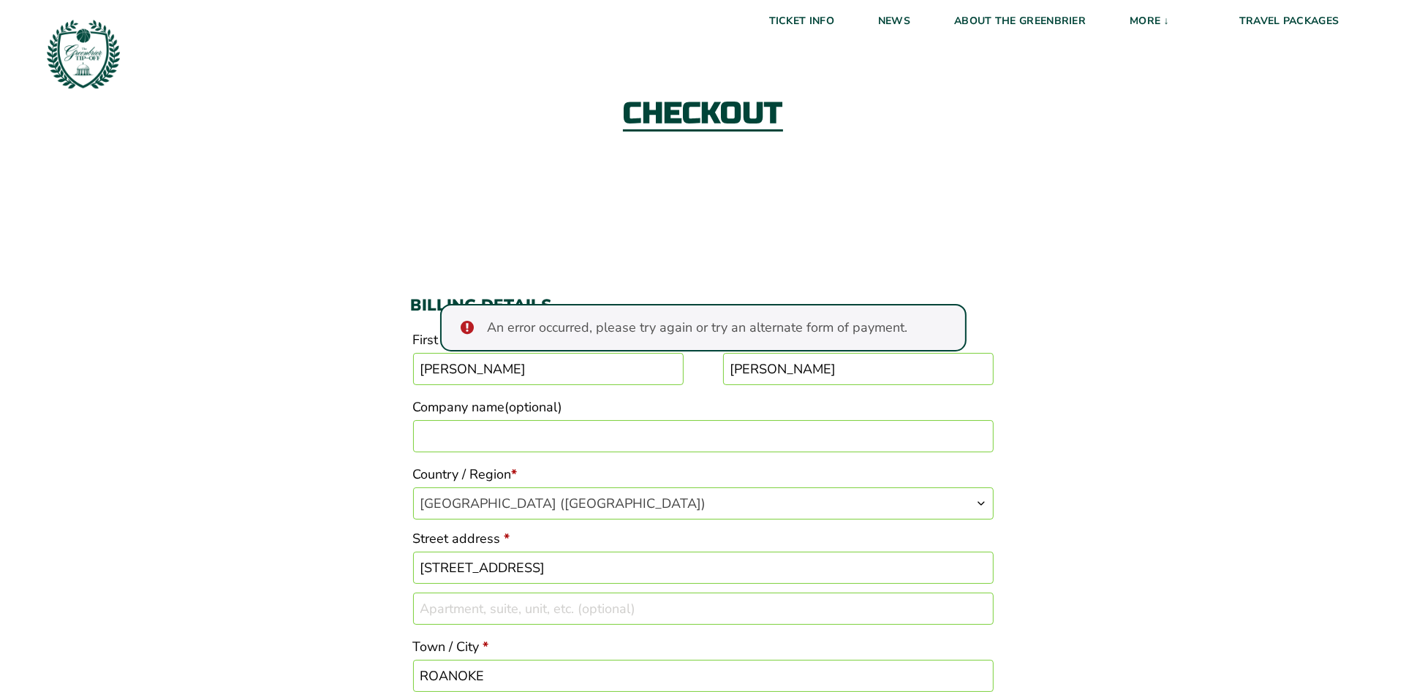
scroll to position [0, 0]
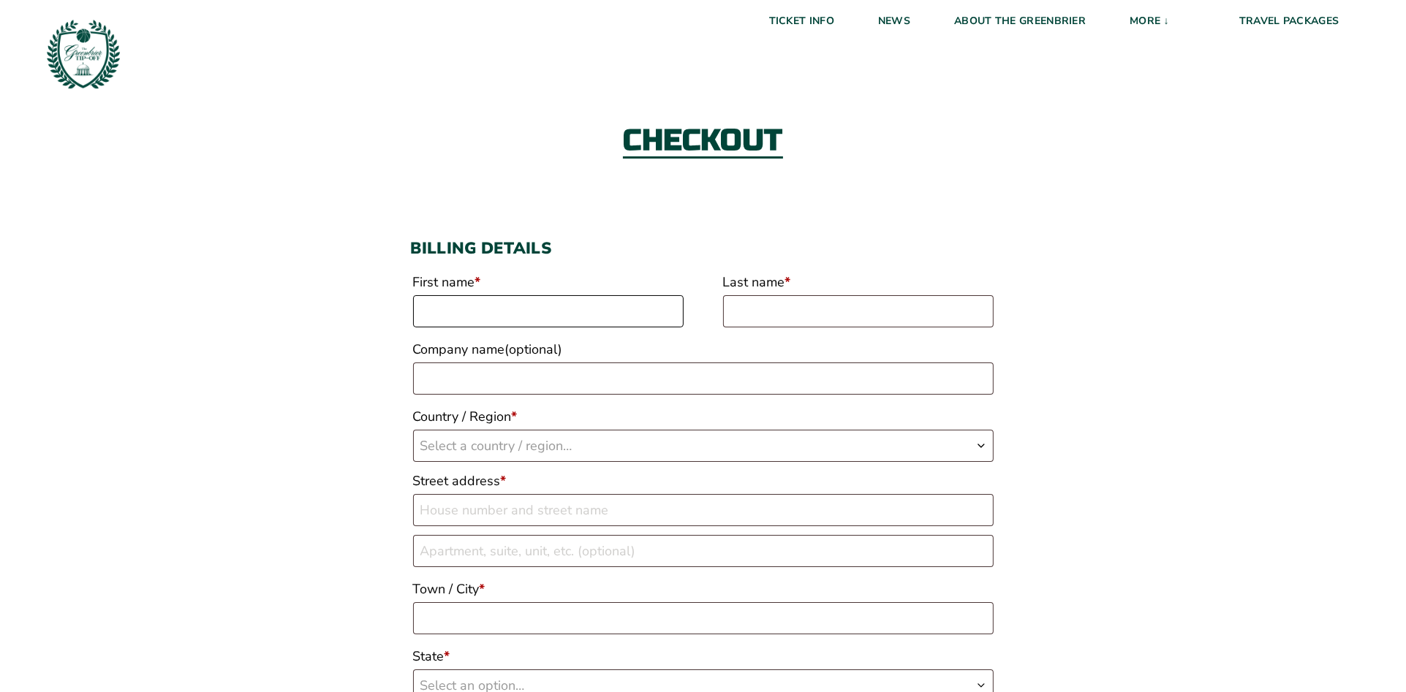
click at [587, 316] on input "First name *" at bounding box center [548, 311] width 270 height 32
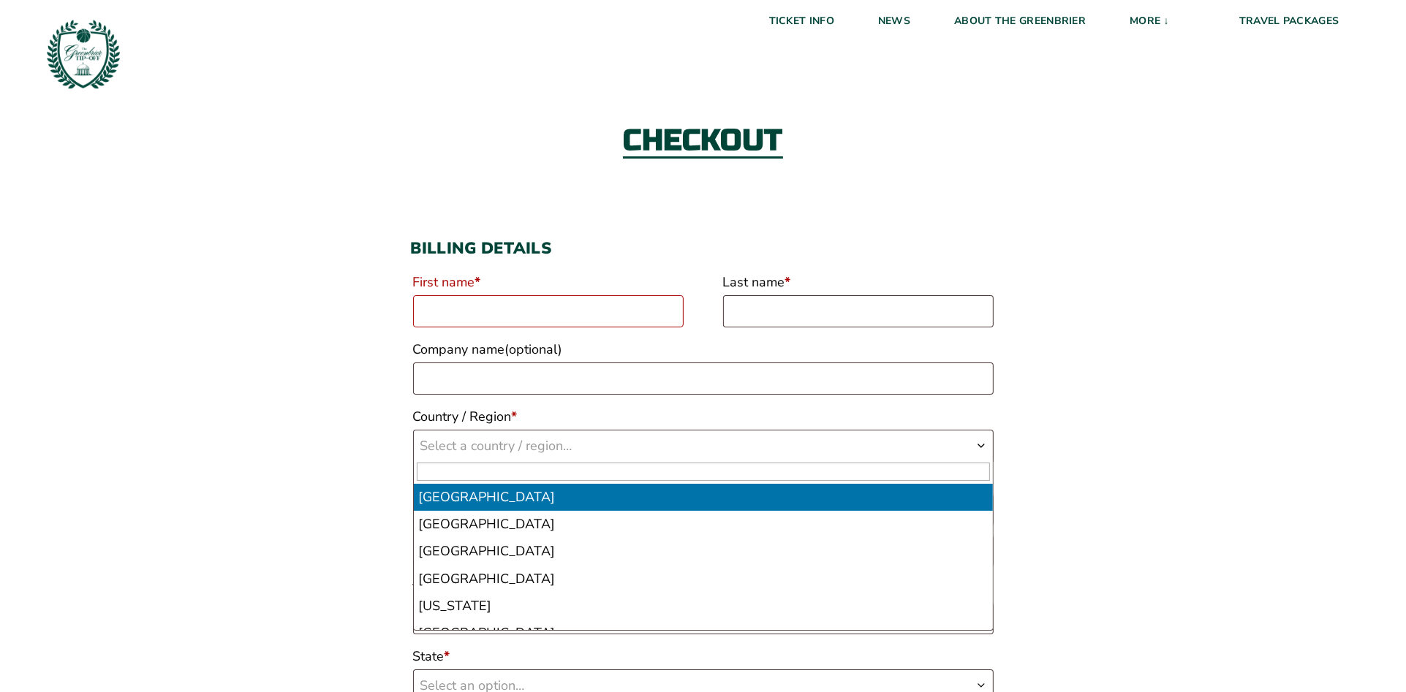
click at [981, 439] on span "Country / Region" at bounding box center [981, 445] width 12 height 29
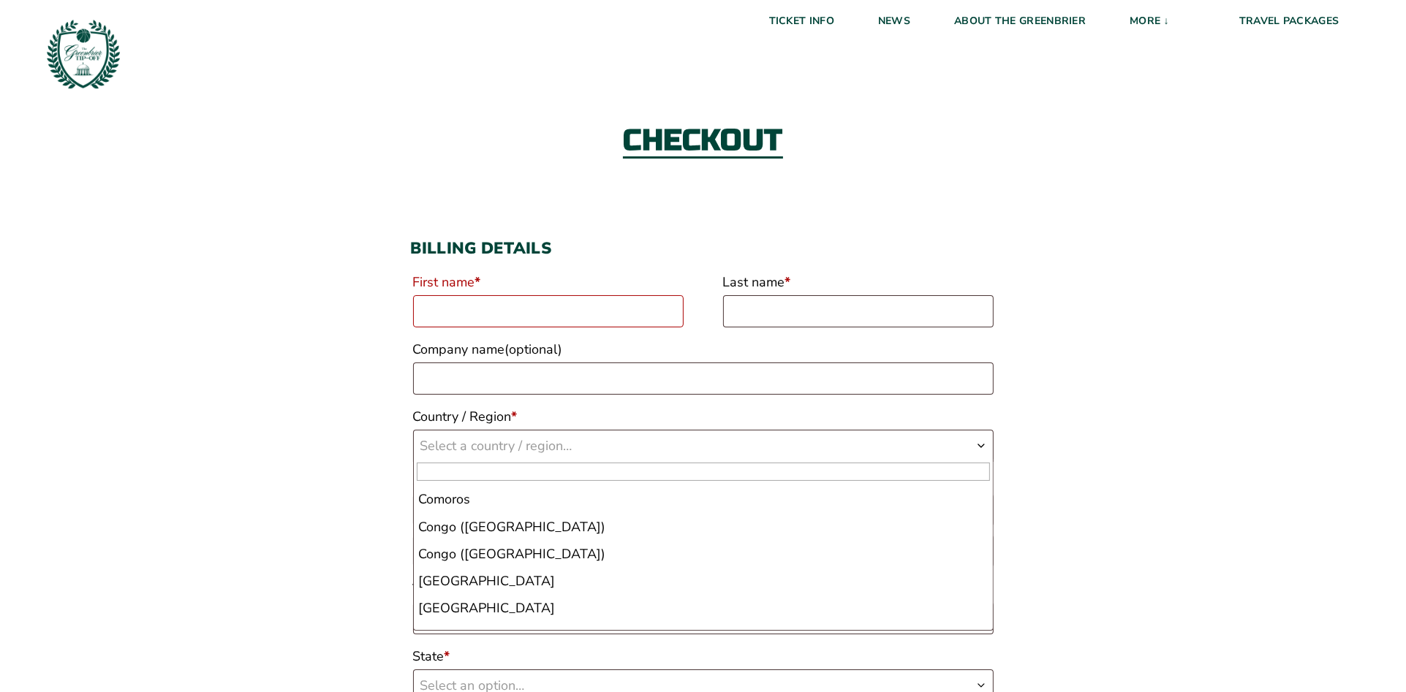
scroll to position [1452, 0]
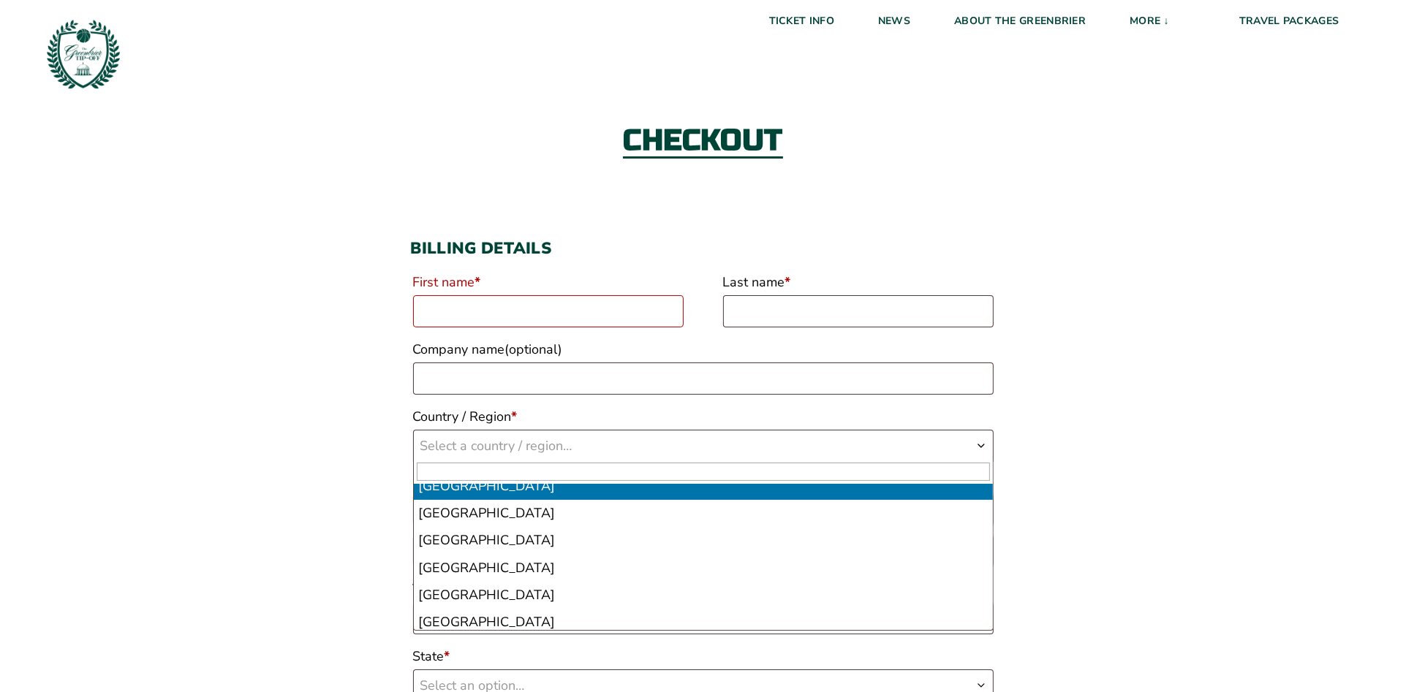
click at [545, 303] on input "First name *" at bounding box center [548, 311] width 270 height 32
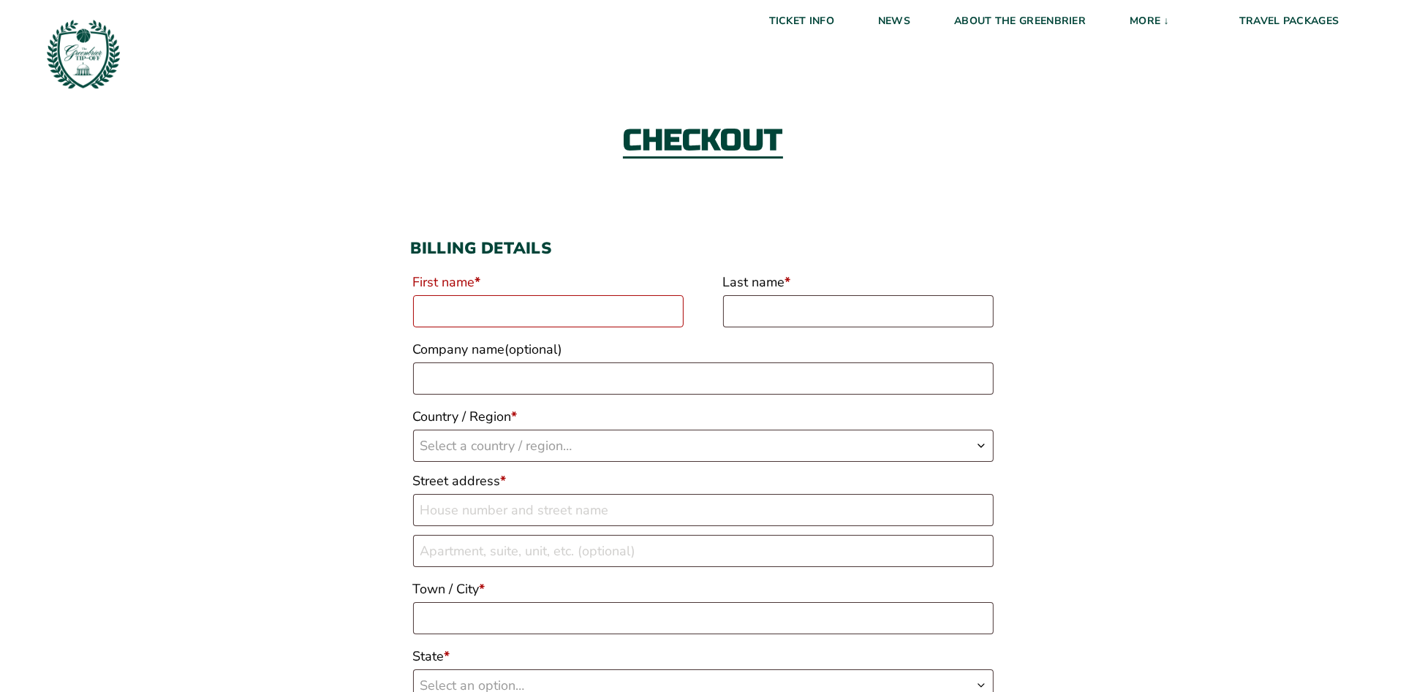
type input "ARTHUR"
type input "FRALIN"
select select "US"
type input "[STREET_ADDRESS]"
type input "ROANOKE"
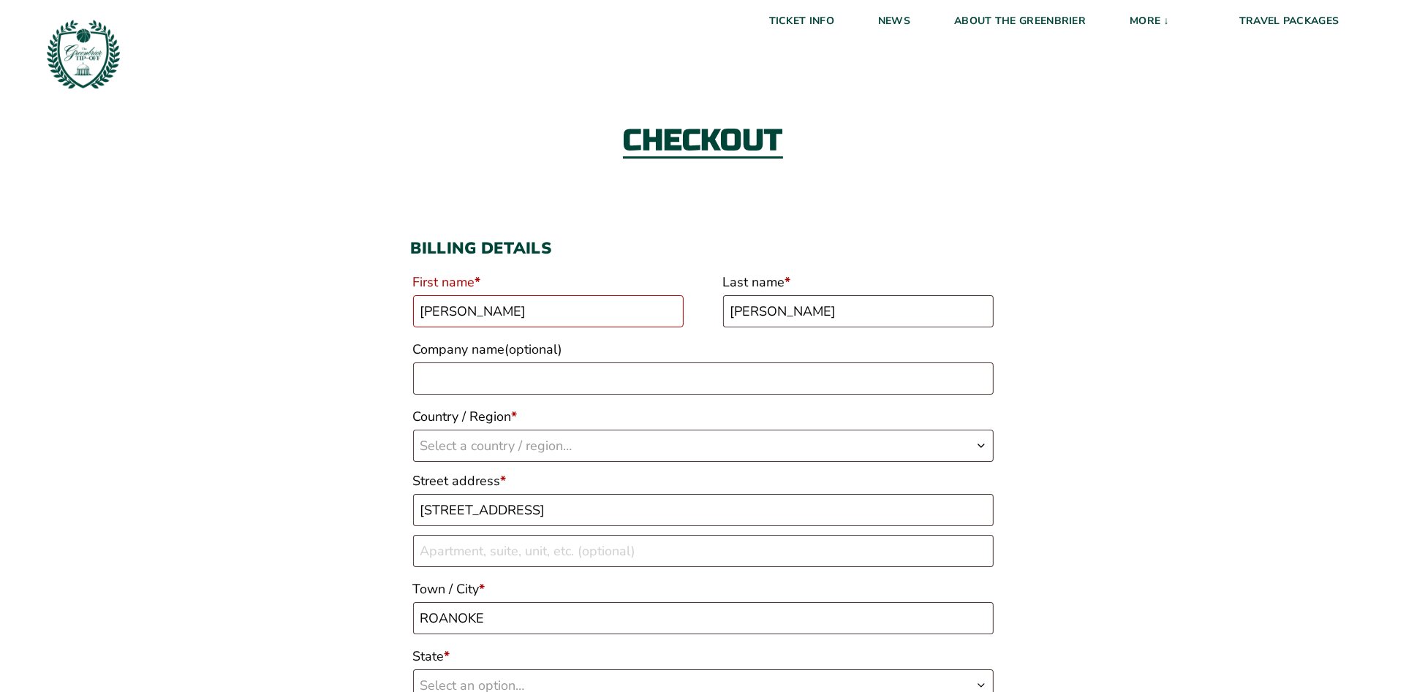
type input "24018"
type input "15408159006"
type input "[PERSON_NAME][EMAIL_ADDRESS][PERSON_NAME][DOMAIN_NAME]"
select select "US"
select select "VA"
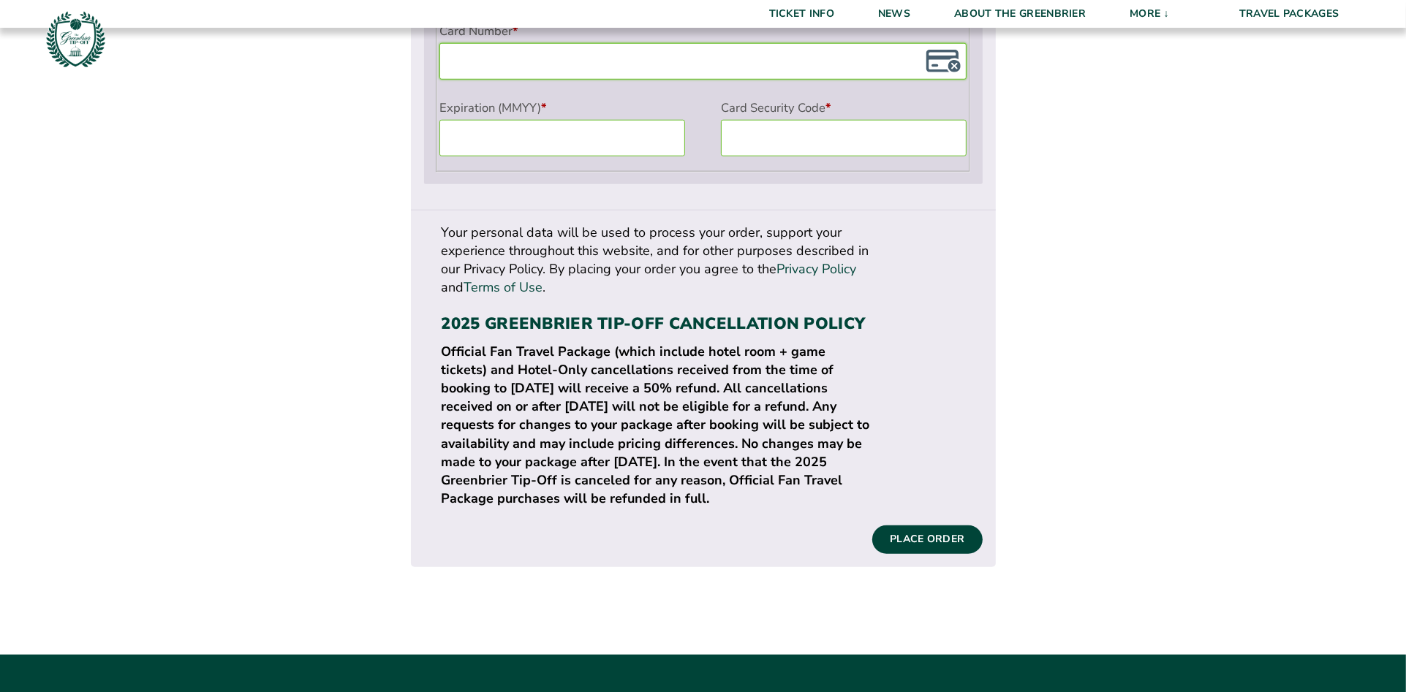
scroll to position [1558, 0]
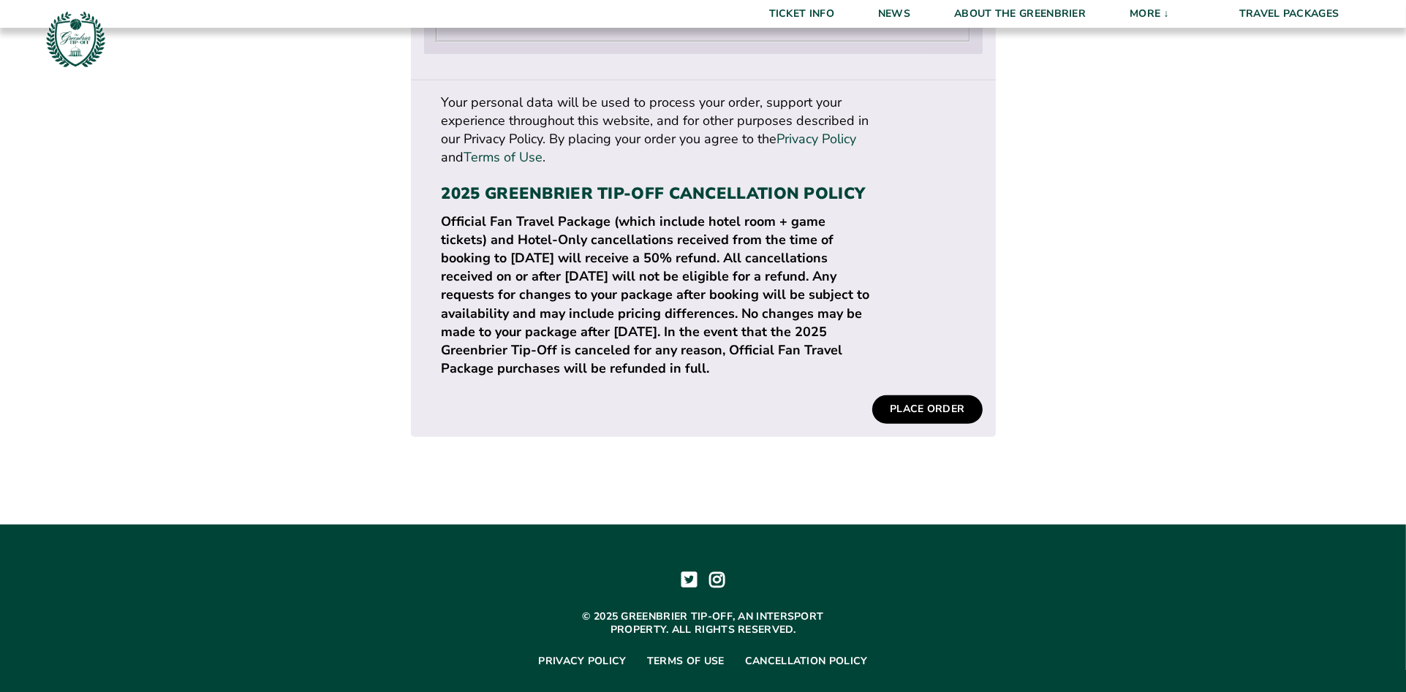
click at [925, 395] on button "Place order" at bounding box center [927, 409] width 110 height 28
